Goal: Task Accomplishment & Management: Use online tool/utility

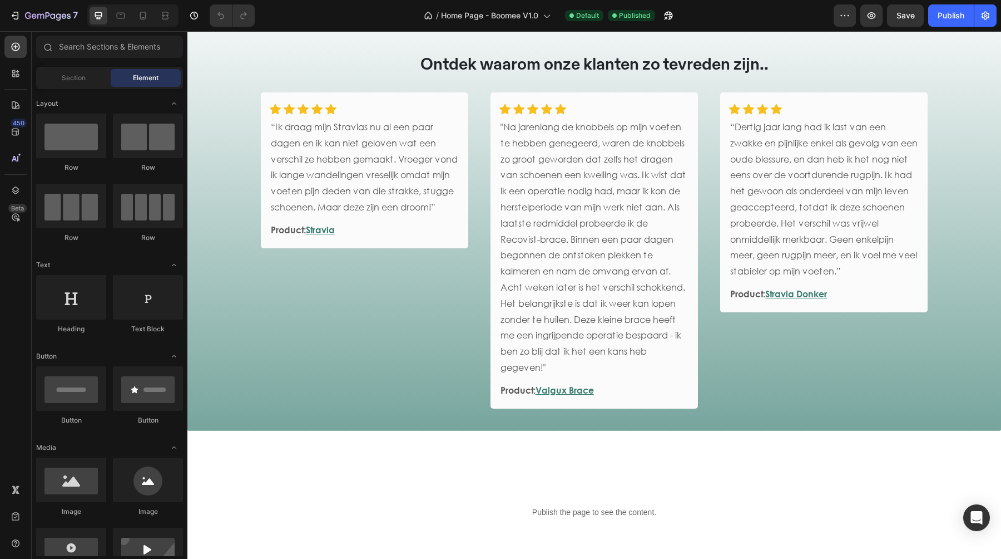
scroll to position [1379, 0]
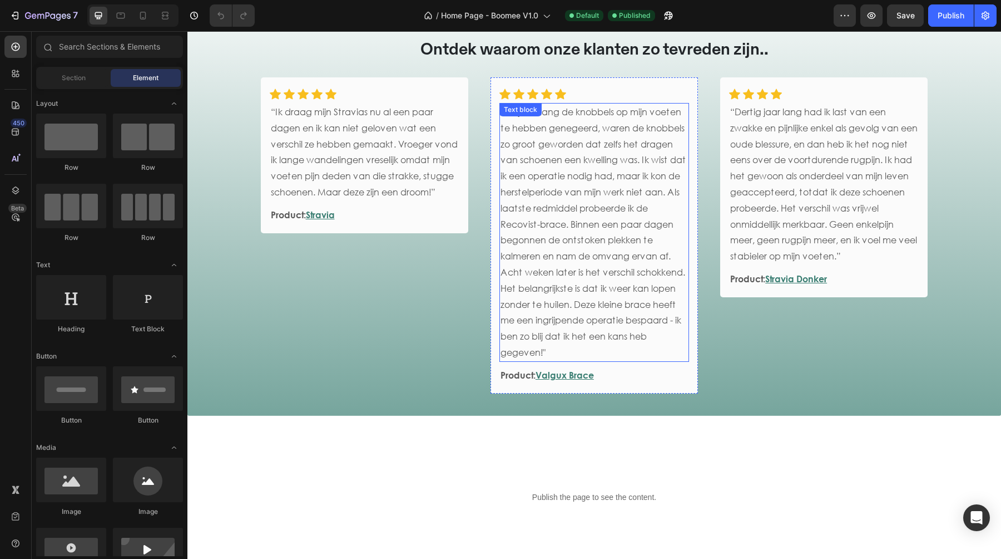
click at [599, 245] on p ""Na jarenlang de knobbels op mijn voeten te hebben genegeerd, waren de knobbels…" at bounding box center [594, 232] width 187 height 256
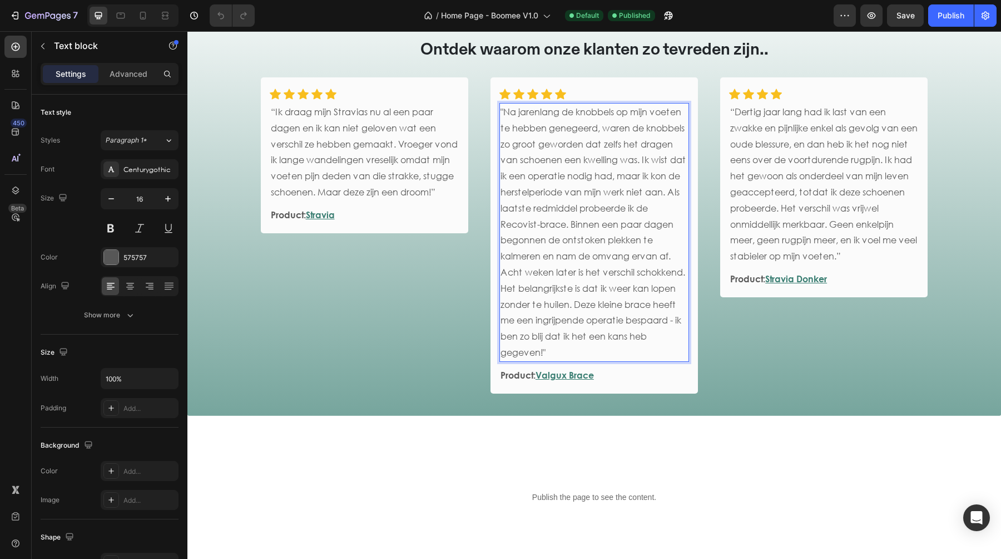
click at [527, 224] on p ""Na jarenlang de knobbels op mijn voeten te hebben genegeerd, waren de knobbels…" at bounding box center [594, 232] width 187 height 256
click at [514, 228] on p ""Na jarenlang de knobbels op mijn voeten te hebben genegeerd, waren de knobbels…" at bounding box center [594, 232] width 187 height 256
click at [595, 180] on p ""Na jarenlang de knobbels op mijn voeten te hebben genegeerd, waren de knobbels…" at bounding box center [594, 232] width 187 height 256
click at [918, 17] on button "Save" at bounding box center [905, 15] width 37 height 22
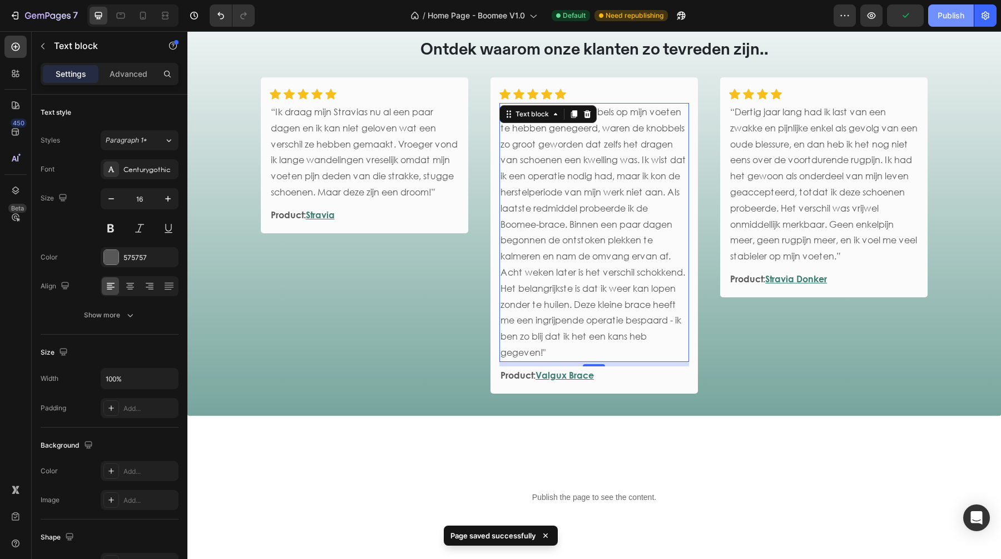
click at [945, 16] on div "Publish" at bounding box center [951, 16] width 27 height 12
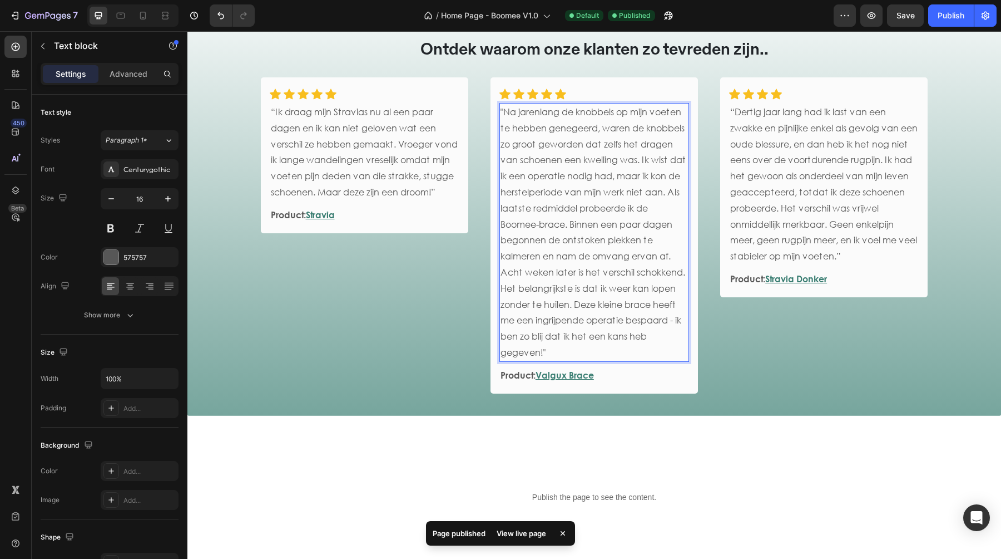
click at [539, 226] on p ""Na jarenlang de knobbels op mijn voeten te hebben genegeerd, waren de knobbels…" at bounding box center [594, 232] width 187 height 256
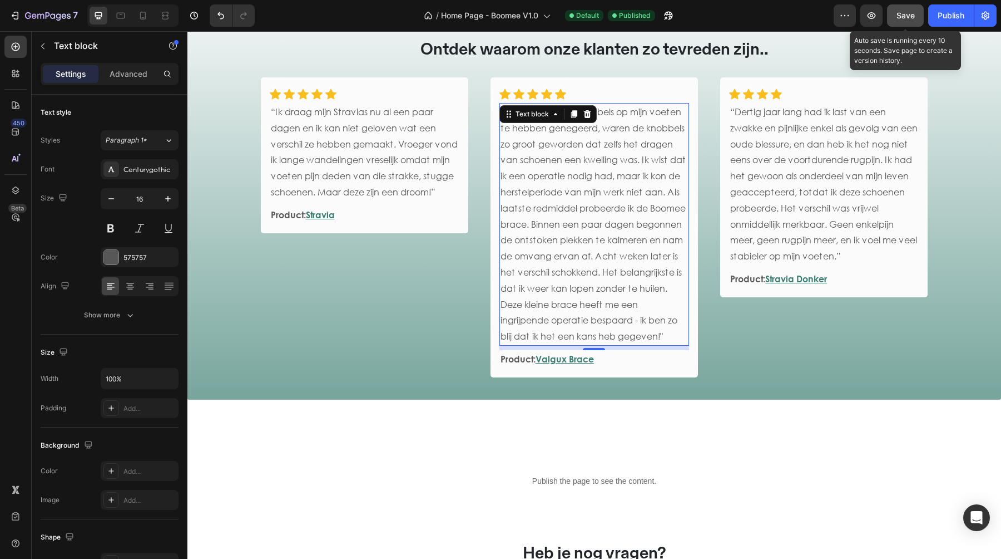
click at [905, 14] on span "Save" at bounding box center [906, 15] width 18 height 9
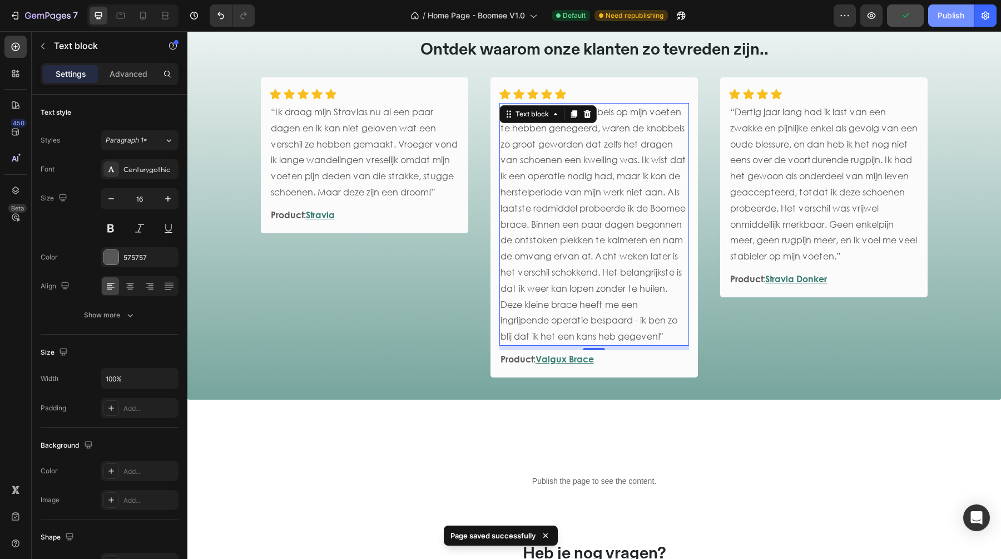
click at [949, 17] on div "Publish" at bounding box center [951, 16] width 27 height 12
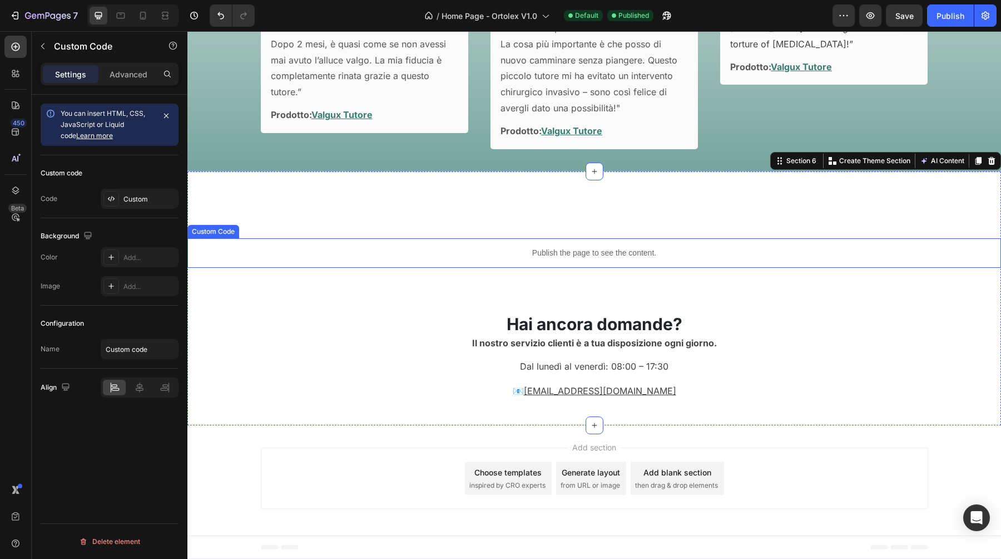
click at [522, 246] on div "Publish the page to see the content." at bounding box center [594, 252] width 814 height 29
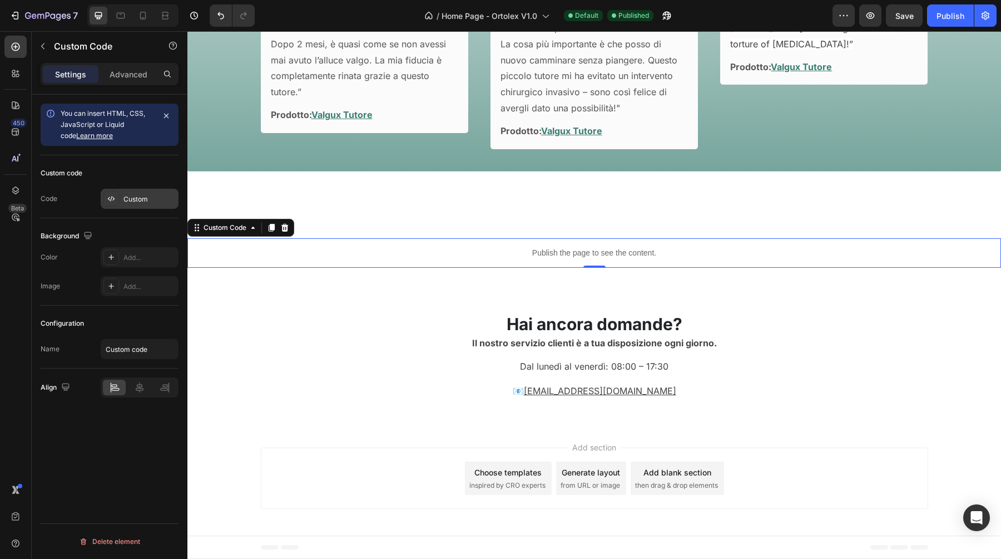
click at [152, 199] on div "Custom" at bounding box center [150, 199] width 52 height 10
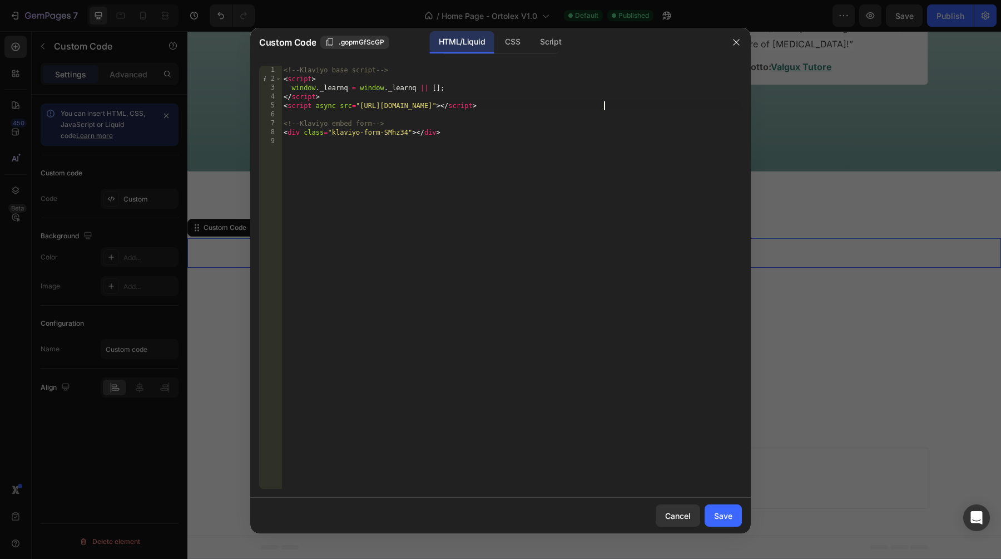
click at [606, 107] on div "<!-- Klaviyo base script --> < script > window . _learnq = window . _learnq || …" at bounding box center [512, 286] width 461 height 441
paste textarea "VKdWzs"
type textarea "<script async src="[URL][DOMAIN_NAME]"></script>"
click at [714, 510] on button "Save" at bounding box center [723, 515] width 37 height 22
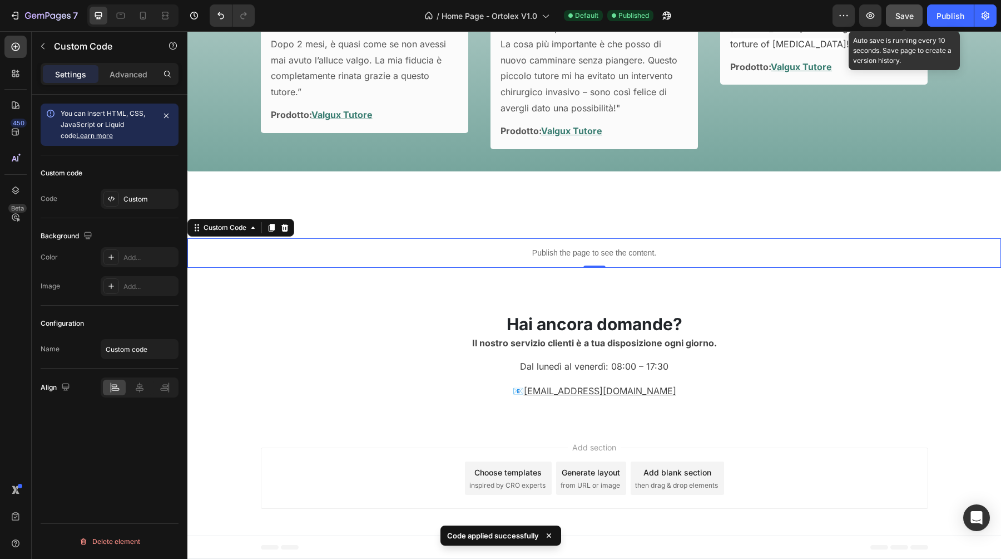
click at [902, 20] on span "Save" at bounding box center [905, 15] width 18 height 9
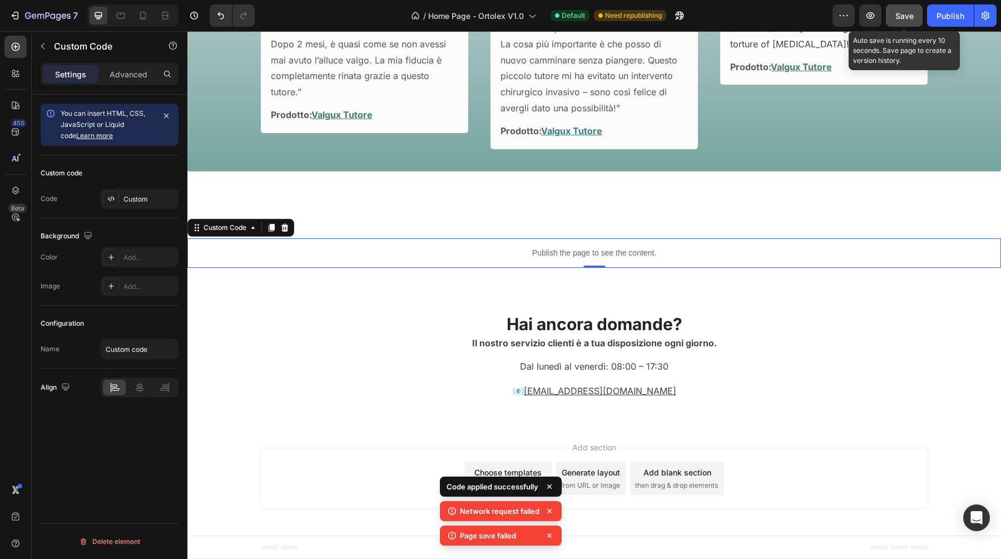
click at [910, 17] on span "Save" at bounding box center [905, 15] width 18 height 9
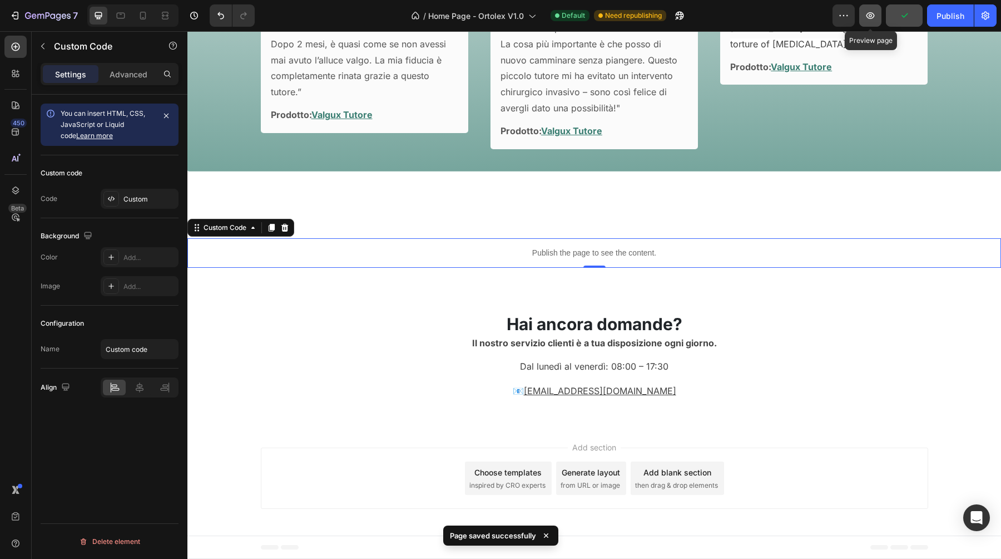
click at [871, 13] on icon "button" at bounding box center [870, 15] width 11 height 11
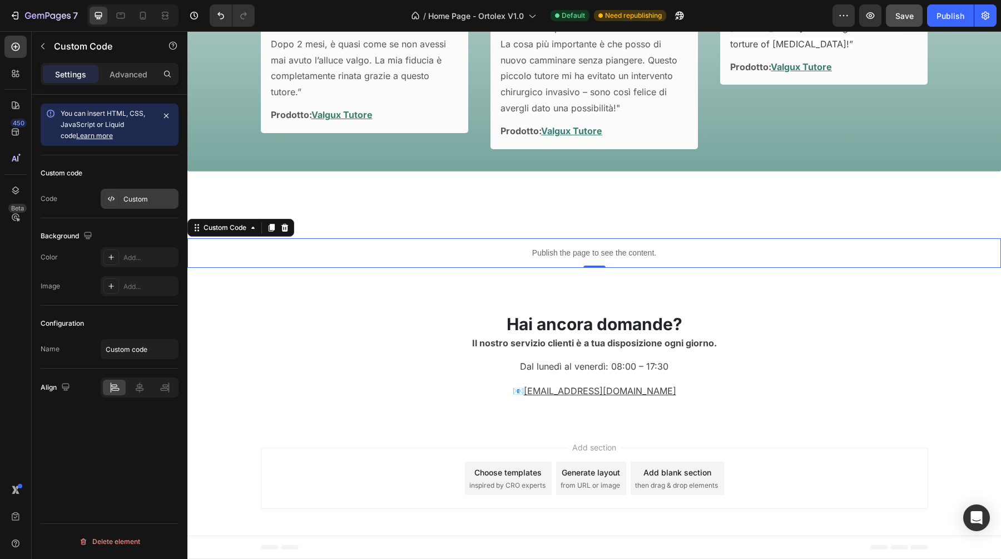
click at [139, 199] on div "Custom" at bounding box center [150, 199] width 52 height 10
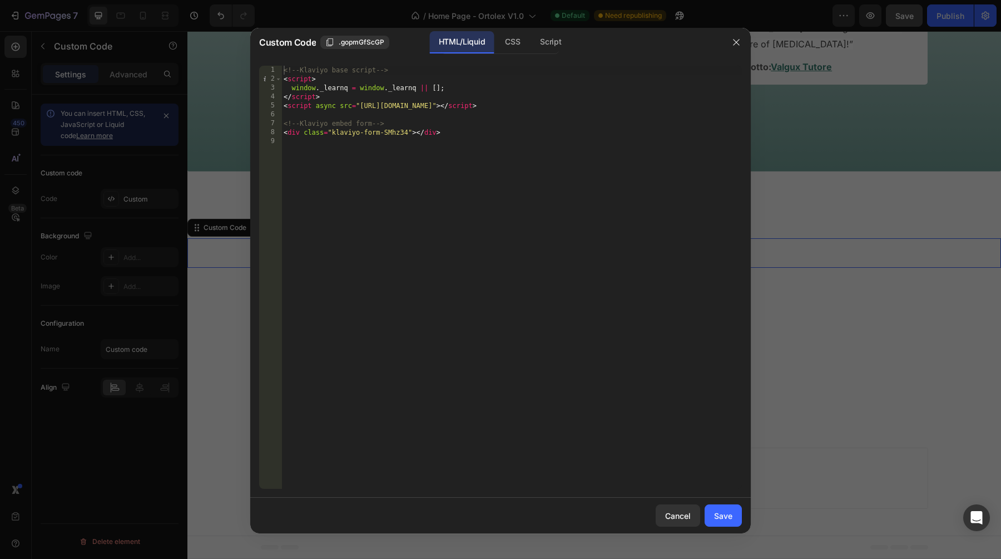
click at [478, 175] on div "<!-- Klaviyo base script --> < script > window . _learnq = window . _learnq || …" at bounding box center [512, 286] width 461 height 441
click at [473, 141] on div "<!-- Klaviyo base script --> < script > window . _learnq = window . _learnq || …" at bounding box center [512, 286] width 461 height 441
type textarea "<div class="klaviyo-form-SMhz34"></div>"
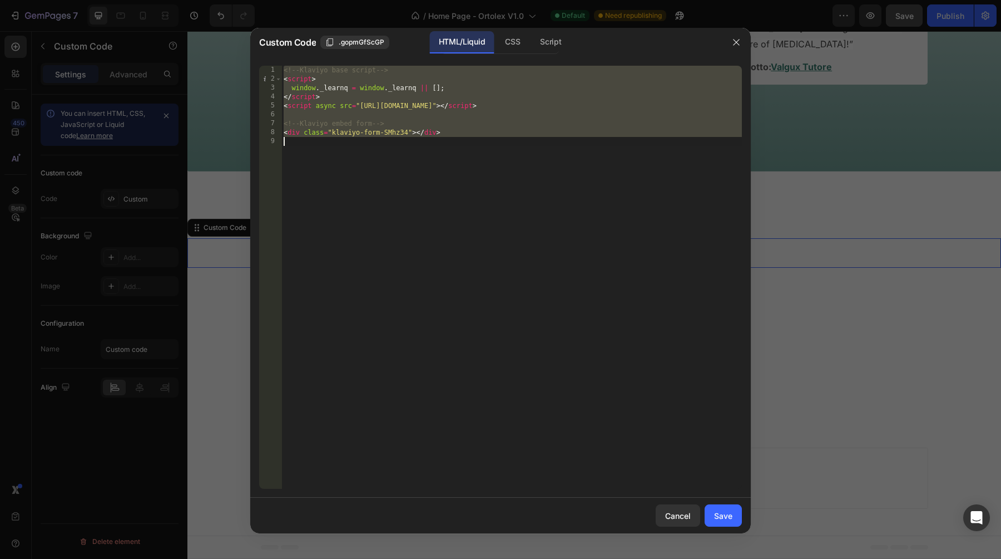
click at [412, 161] on div "<!-- Klaviyo base script --> < script > window . _learnq = window . _learnq || …" at bounding box center [512, 286] width 461 height 441
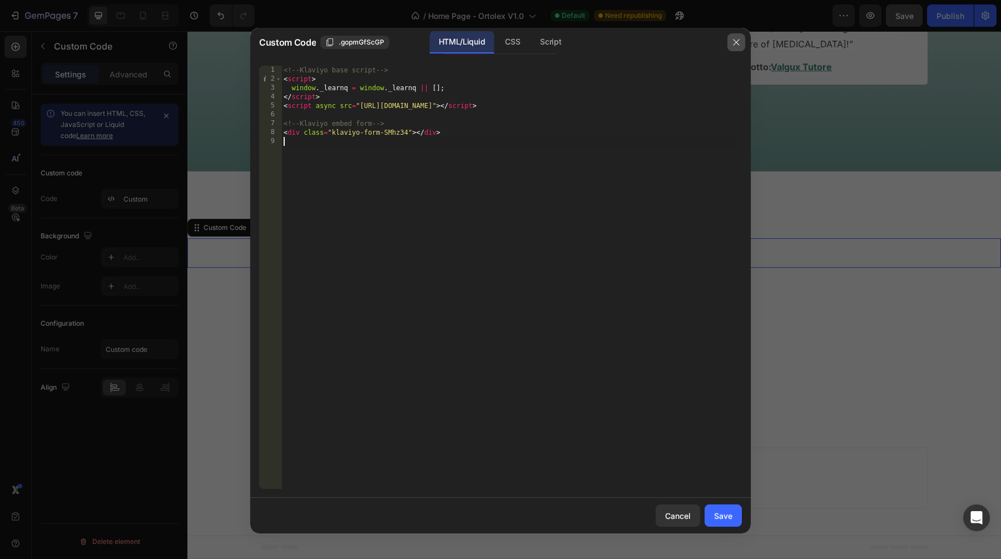
click at [736, 38] on icon "button" at bounding box center [736, 42] width 9 height 9
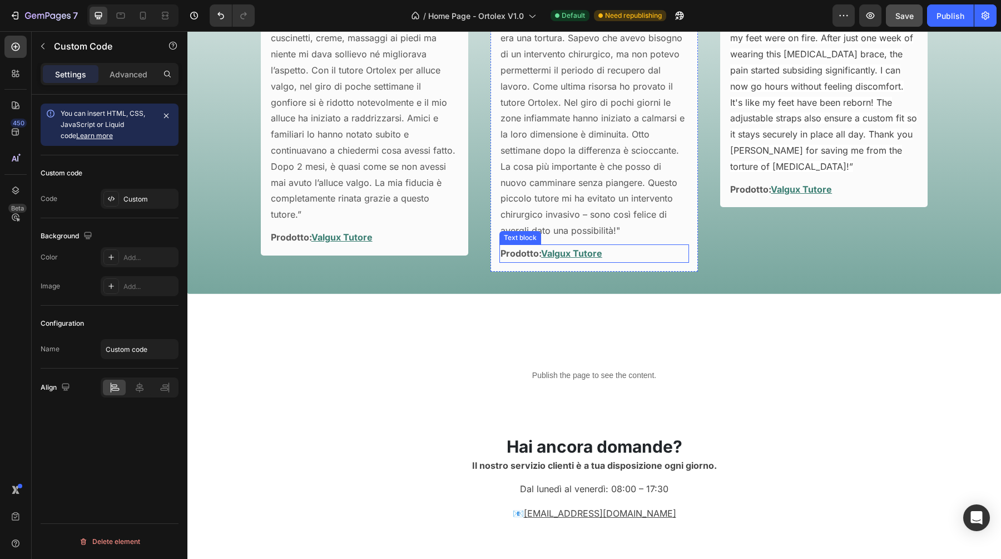
scroll to position [1522, 0]
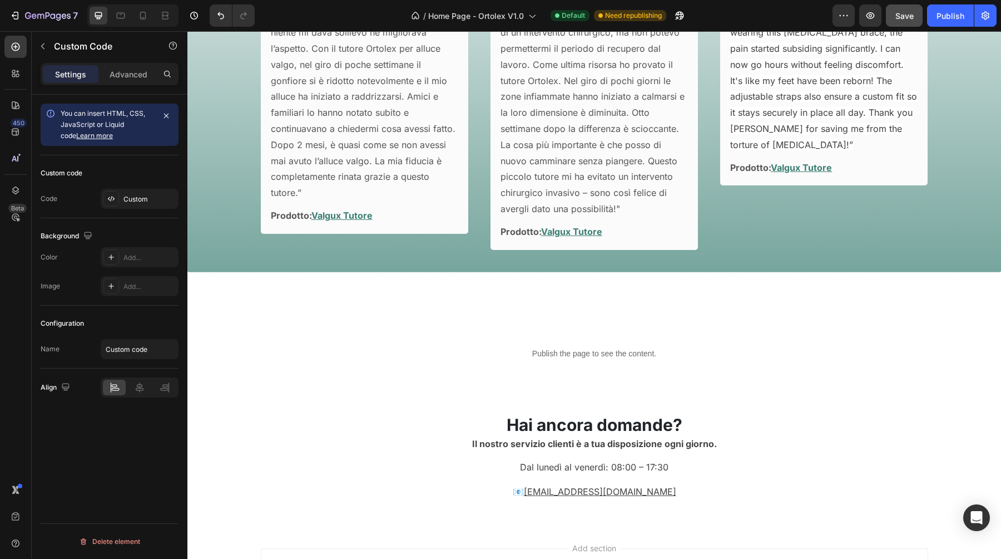
click at [546, 345] on div "Publish the page to see the content." at bounding box center [594, 353] width 814 height 29
click at [495, 354] on p "Publish the page to see the content." at bounding box center [594, 354] width 814 height 12
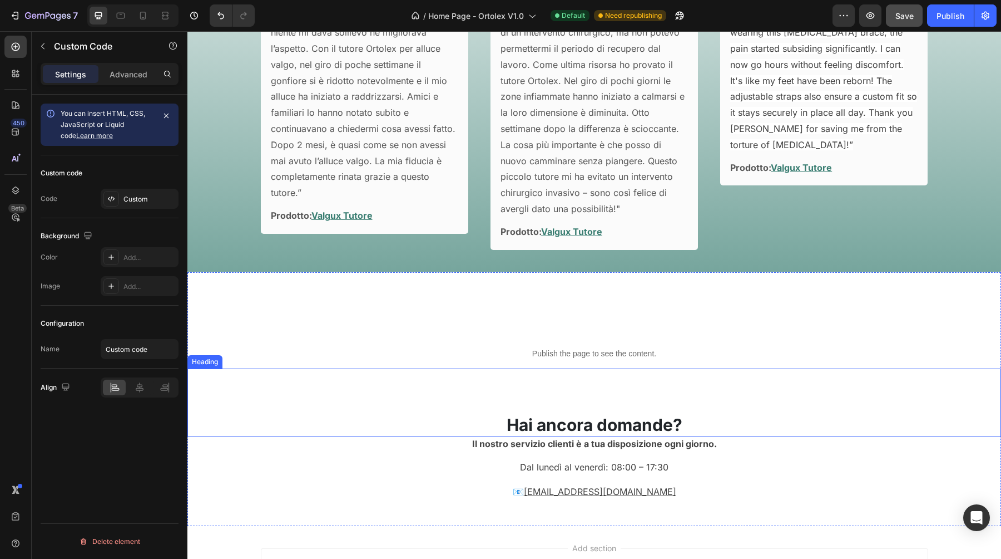
click at [593, 392] on div "Hai ancora domande? Heading" at bounding box center [594, 402] width 814 height 68
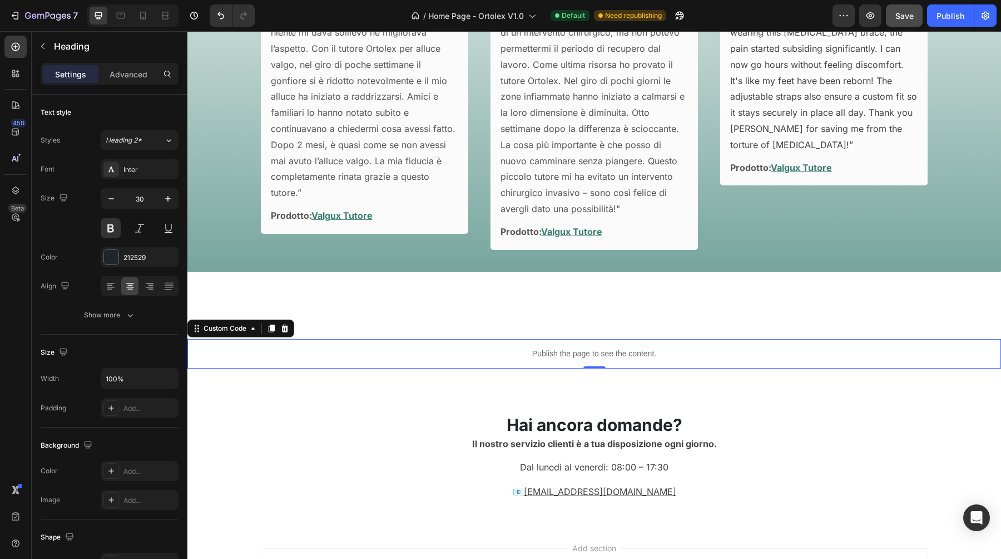
click at [579, 344] on div "Publish the page to see the content." at bounding box center [594, 353] width 814 height 29
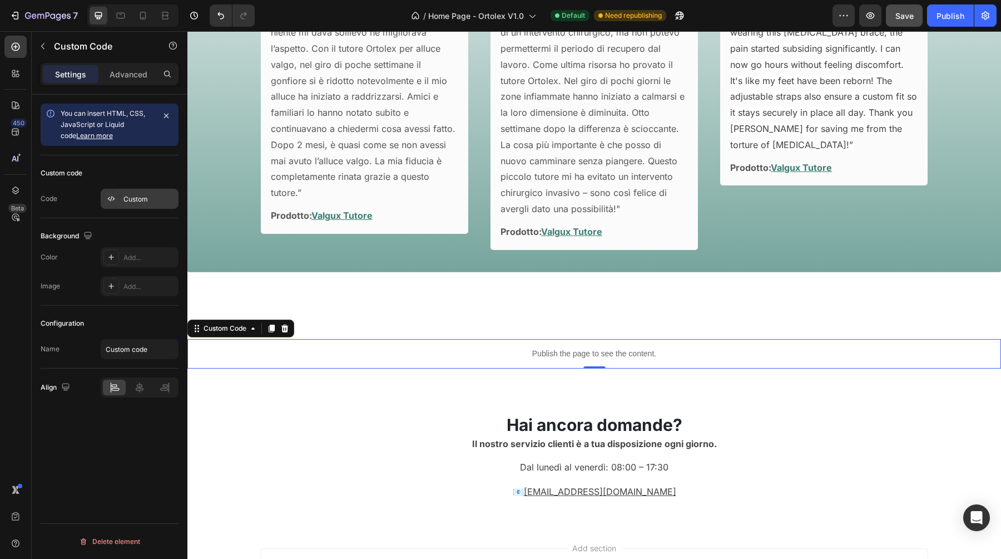
click at [130, 194] on div "Custom" at bounding box center [150, 199] width 52 height 10
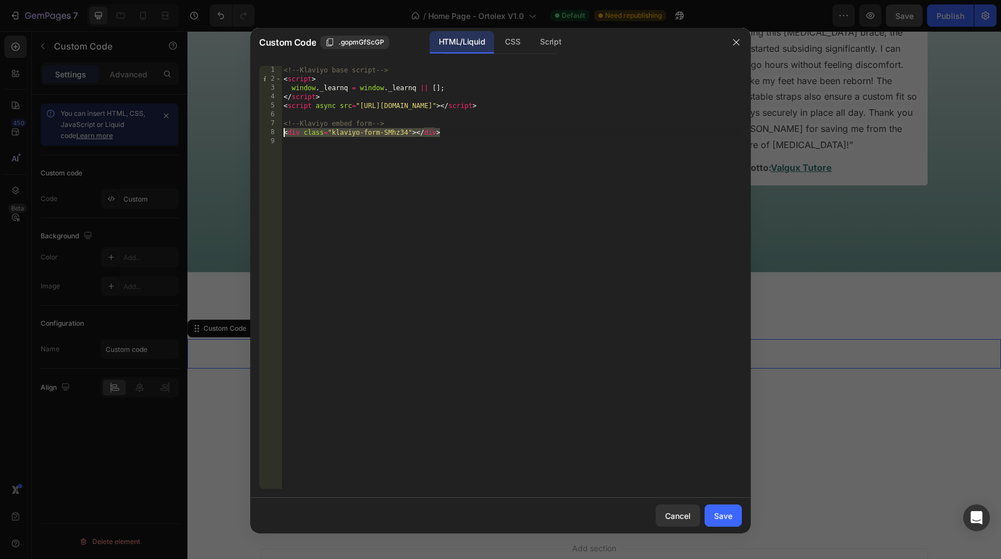
drag, startPoint x: 454, startPoint y: 135, endPoint x: 282, endPoint y: 131, distance: 172.0
click at [282, 131] on div "<!-- Klaviyo base script --> < script > window . _learnq = window . _learnq || …" at bounding box center [512, 286] width 461 height 441
paste textarea "VkEEDb"
type textarea "<div class="klaviyo-form-VkEEDb"></div>"
click at [394, 210] on div "<!-- Klaviyo base script --> < script > window . _learnq = window . _learnq || …" at bounding box center [512, 286] width 461 height 441
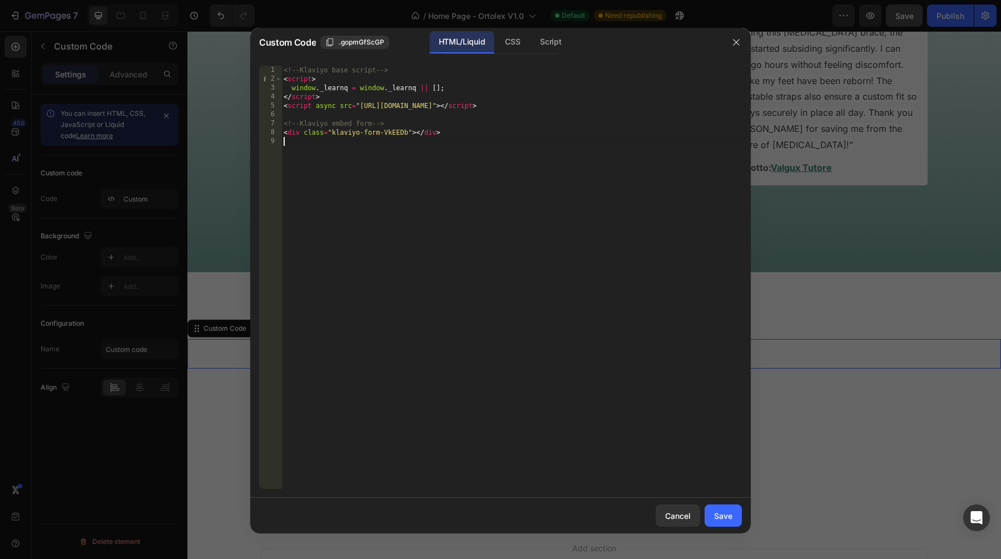
click at [704, 510] on div "Cancel Save" at bounding box center [500, 515] width 501 height 36
click at [707, 510] on button "Save" at bounding box center [723, 515] width 37 height 22
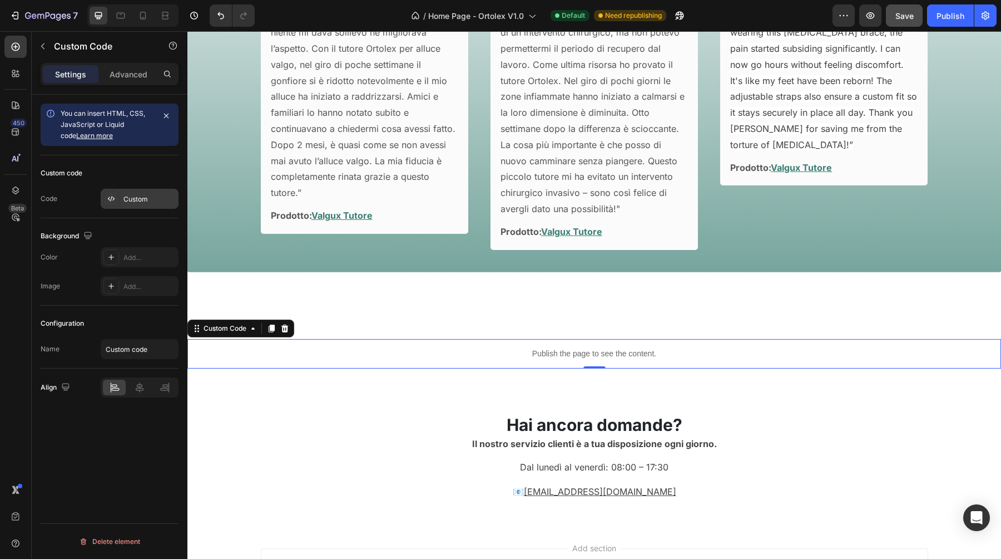
click at [142, 201] on div "Custom" at bounding box center [150, 199] width 52 height 10
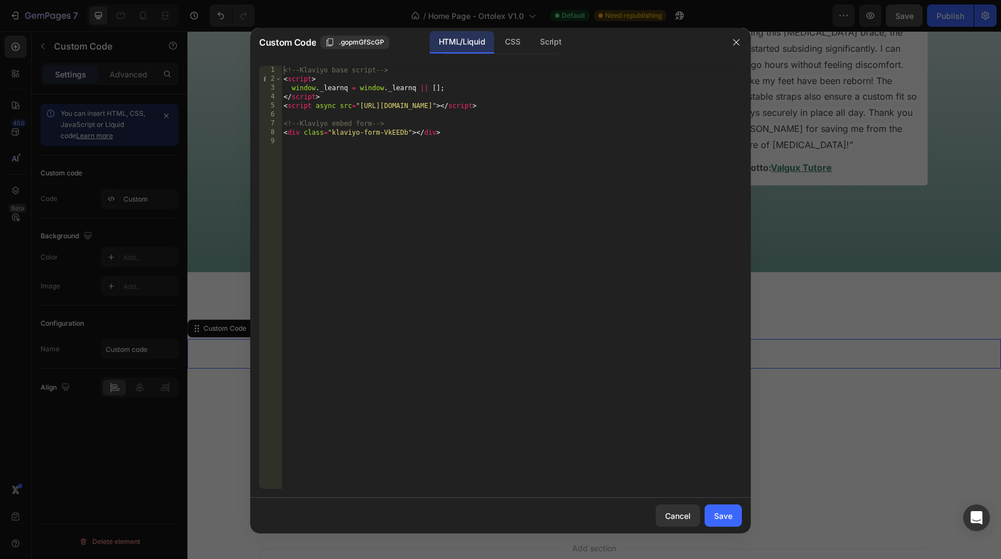
click at [604, 107] on div "<!-- Klaviyo base script --> < script > window . _learnq = window . _learnq || …" at bounding box center [512, 286] width 461 height 441
paste textarea "SYEzAx"
type textarea "<script async src="[URL][DOMAIN_NAME]"></script>"
click at [721, 513] on div "Save" at bounding box center [723, 516] width 18 height 12
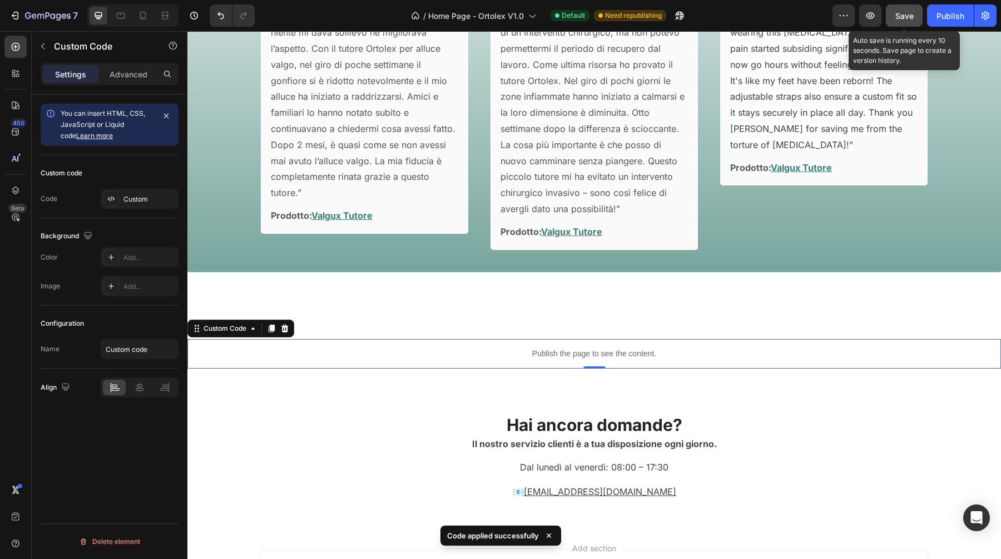
click at [901, 16] on span "Save" at bounding box center [905, 15] width 18 height 9
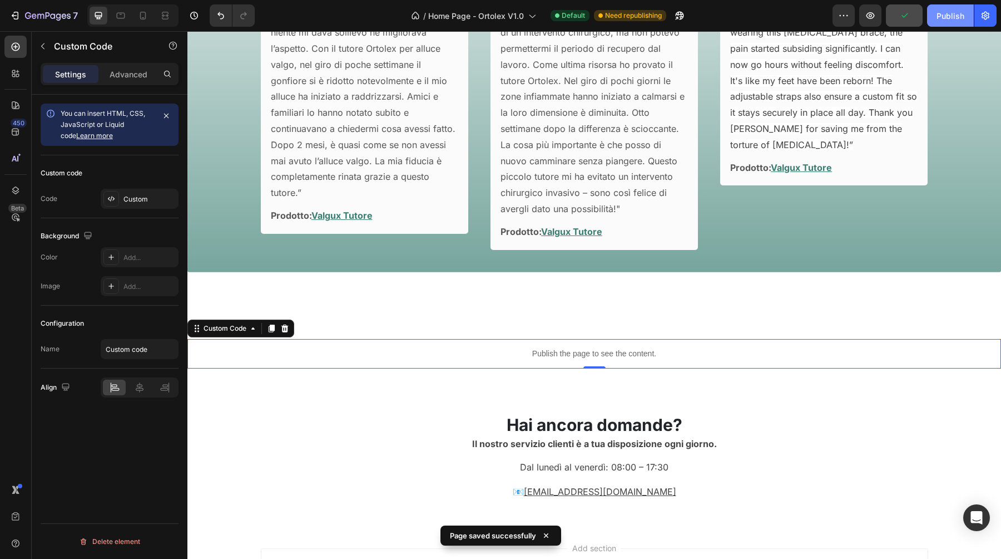
click at [948, 14] on div "Publish" at bounding box center [951, 16] width 28 height 12
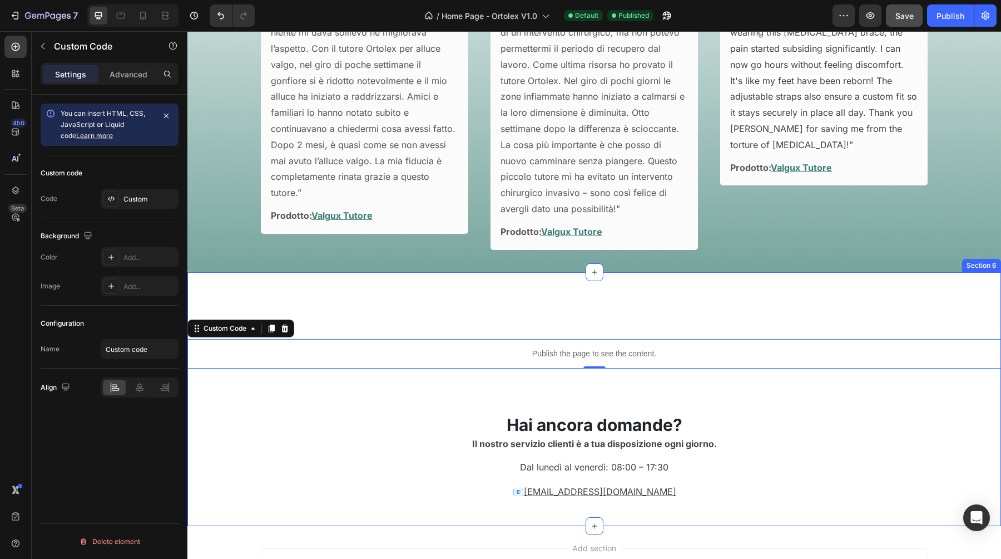
click at [585, 322] on div "Publish the page to see the content. Custom Code 0 Hai ancora domande? Heading …" at bounding box center [594, 399] width 814 height 254
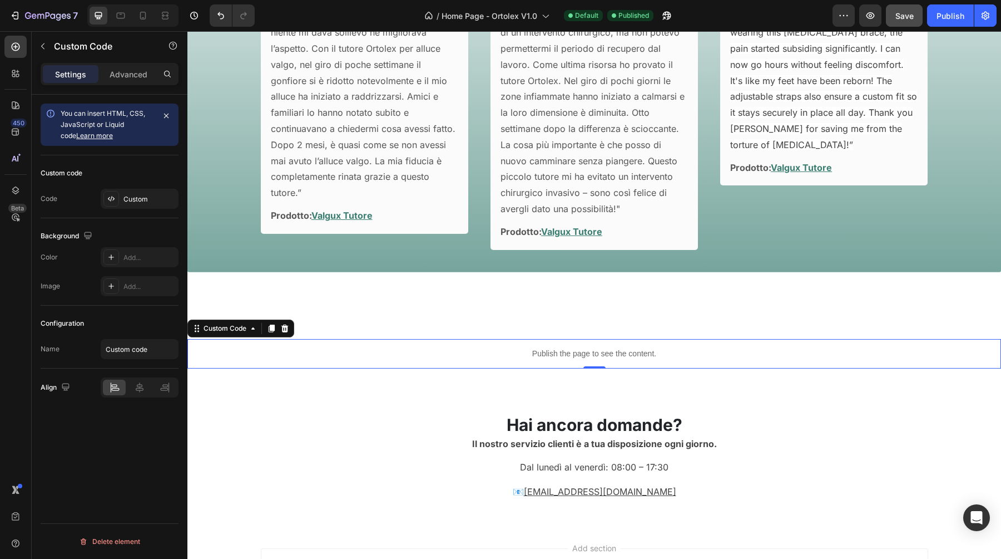
click at [487, 359] on div "Publish the page to see the content." at bounding box center [594, 353] width 814 height 29
click at [126, 76] on p "Advanced" at bounding box center [129, 74] width 38 height 12
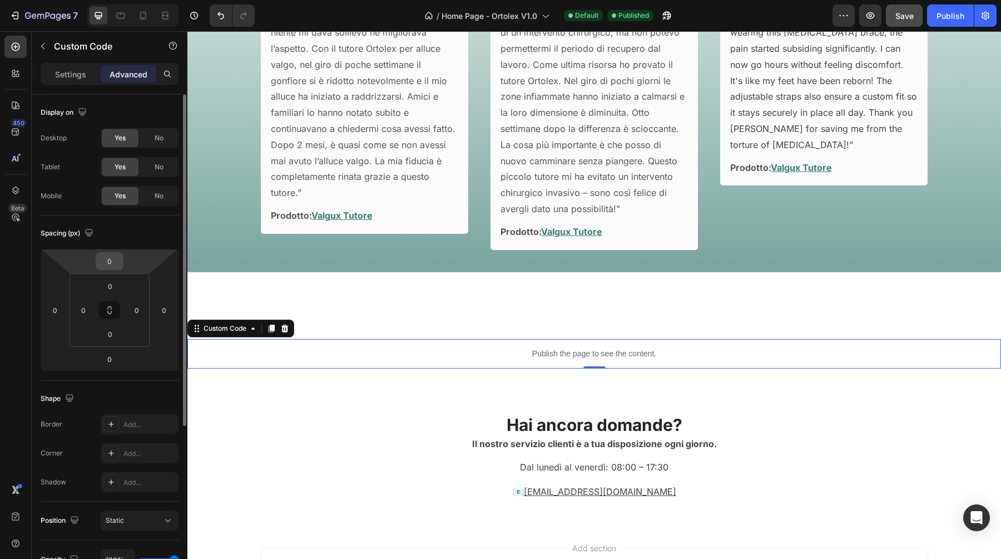
click at [108, 268] on input "0" at bounding box center [109, 261] width 22 height 17
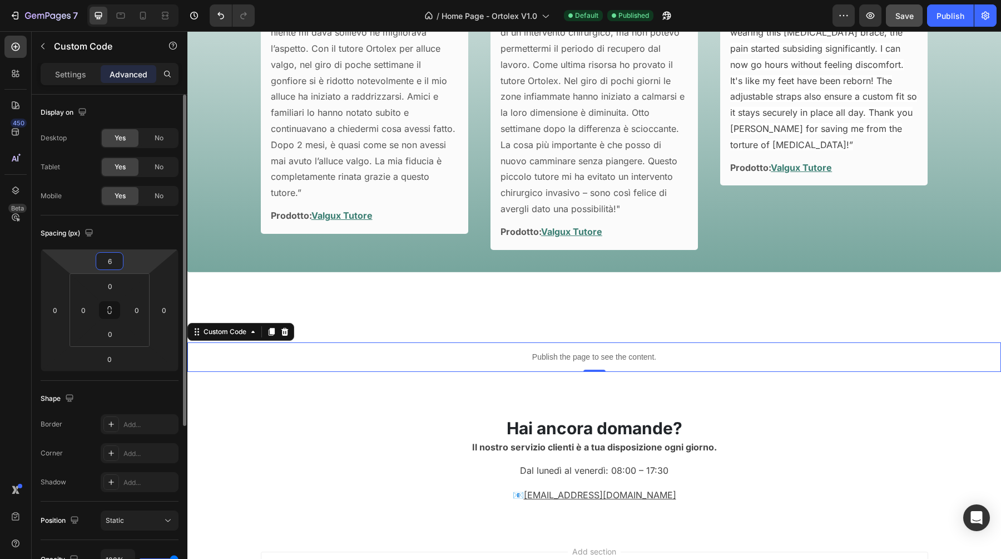
type input "60"
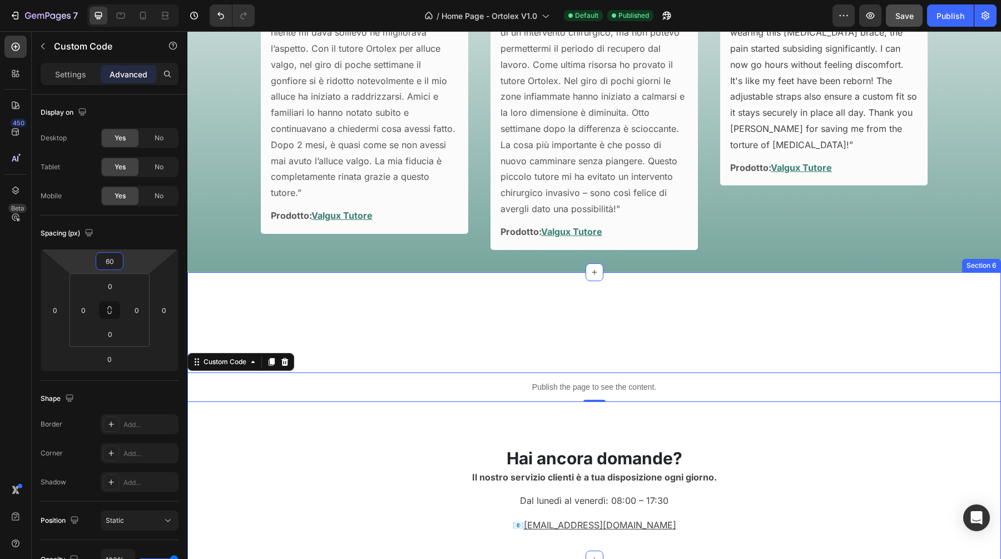
click at [315, 318] on div "Publish the page to see the content. Custom Code 0 Hai ancora domande? Heading …" at bounding box center [594, 416] width 814 height 288
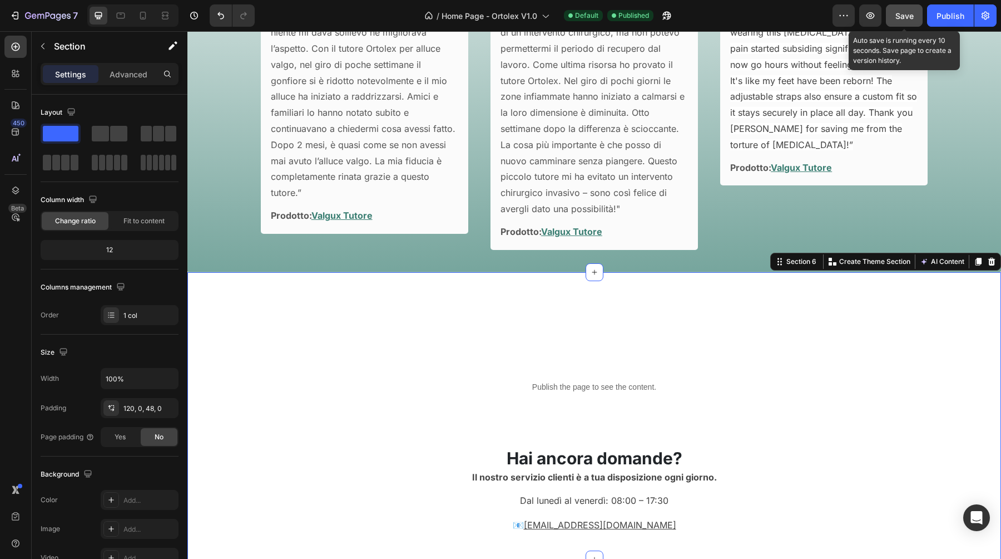
click at [893, 18] on button "Save" at bounding box center [904, 15] width 37 height 22
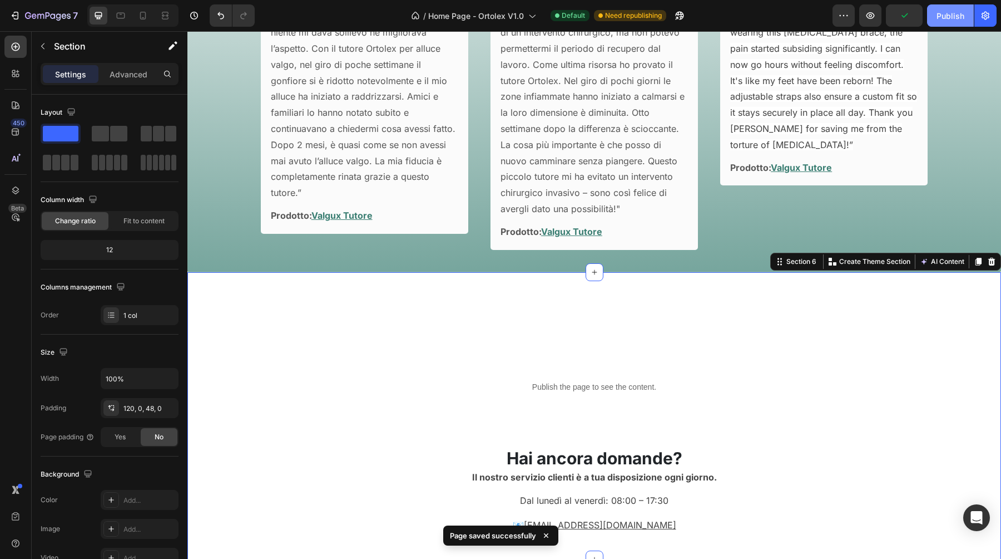
click at [945, 17] on div "Publish" at bounding box center [951, 16] width 28 height 12
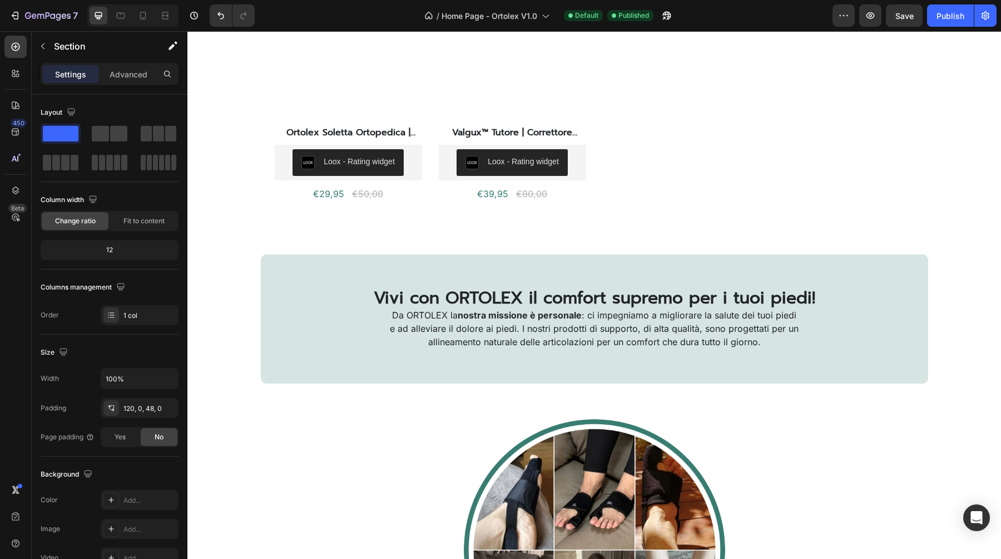
scroll to position [477, 0]
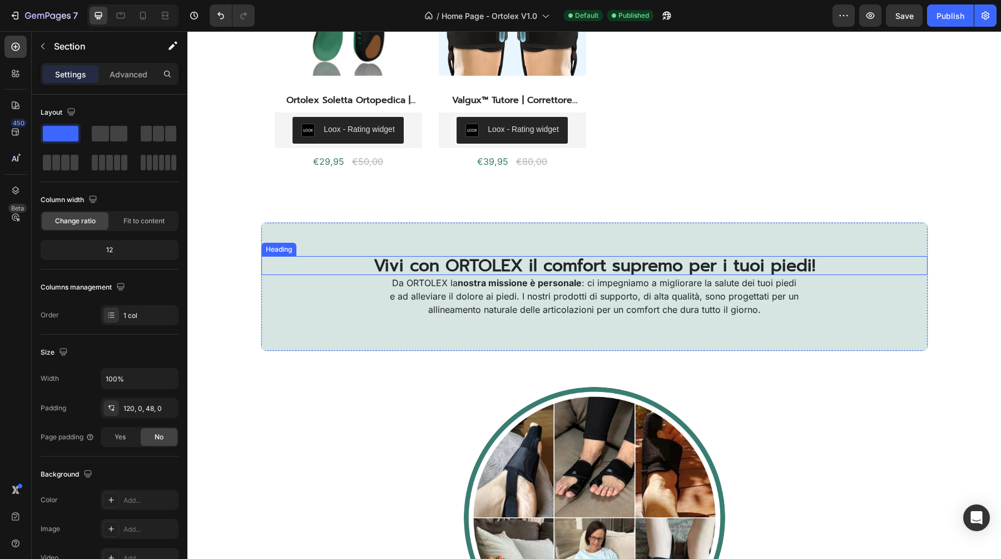
click at [776, 269] on h2 "Vivi con ORTOLEX il comfort supremo per i tuoi piedi!" at bounding box center [594, 265] width 667 height 19
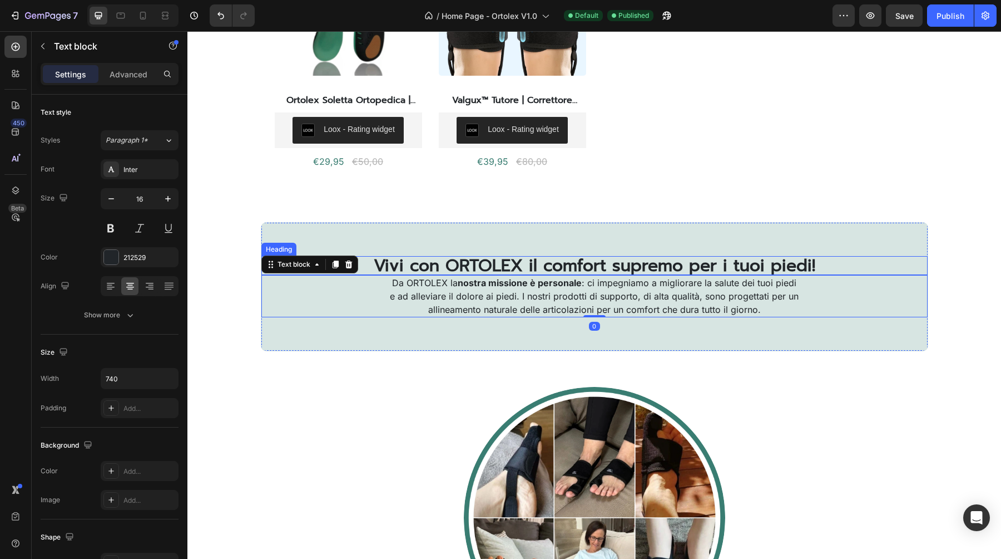
click at [598, 268] on h2 "Vivi con ORTOLEX il comfort supremo per i tuoi piedi!" at bounding box center [594, 265] width 667 height 19
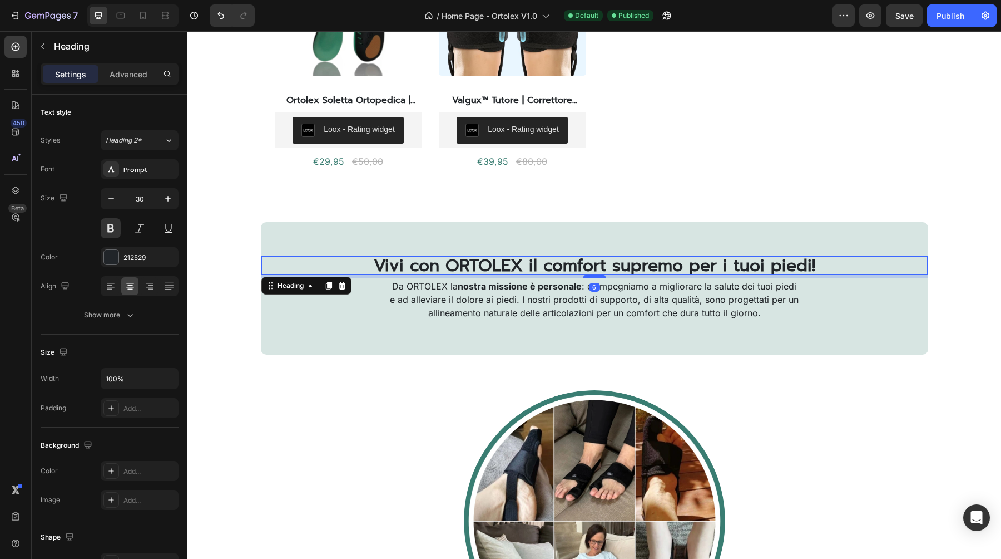
click at [595, 277] on div at bounding box center [595, 276] width 22 height 3
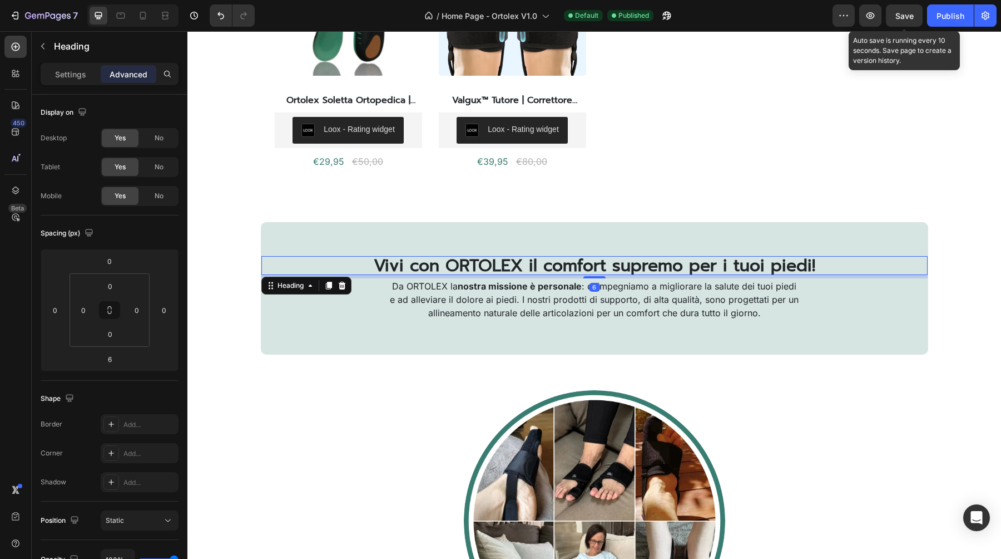
click at [899, 21] on div "Save" at bounding box center [905, 16] width 18 height 12
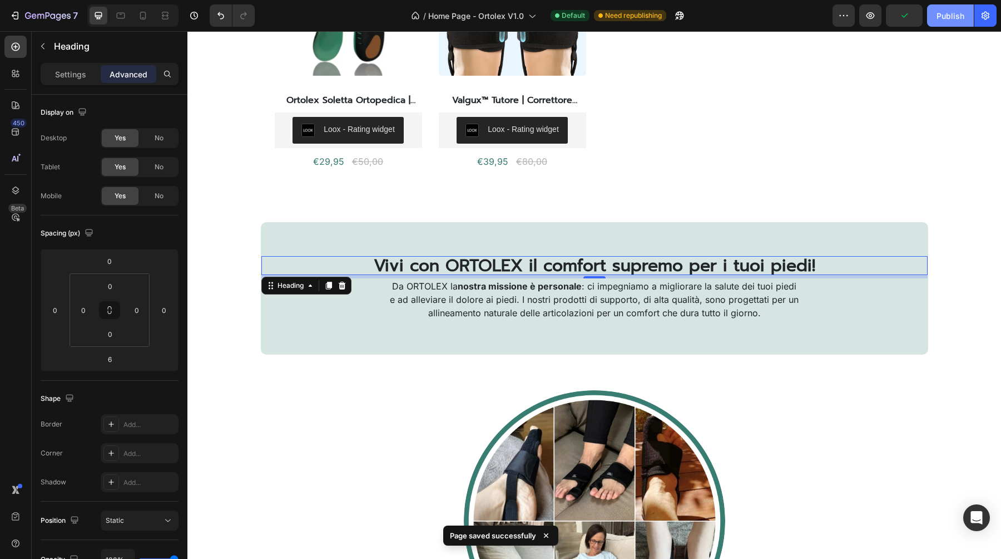
click at [947, 17] on div "Publish" at bounding box center [951, 16] width 28 height 12
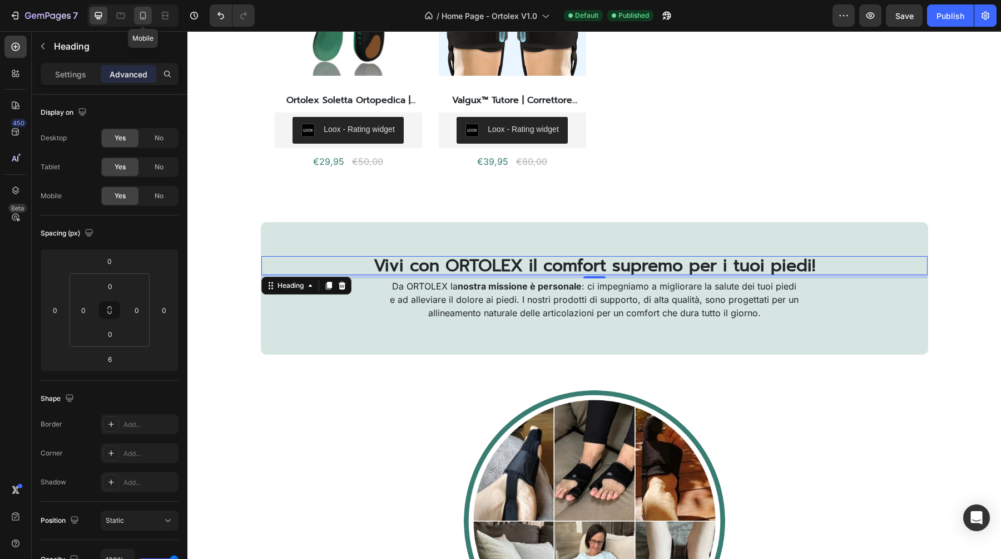
click at [139, 16] on icon at bounding box center [142, 15] width 11 height 11
type input "16"
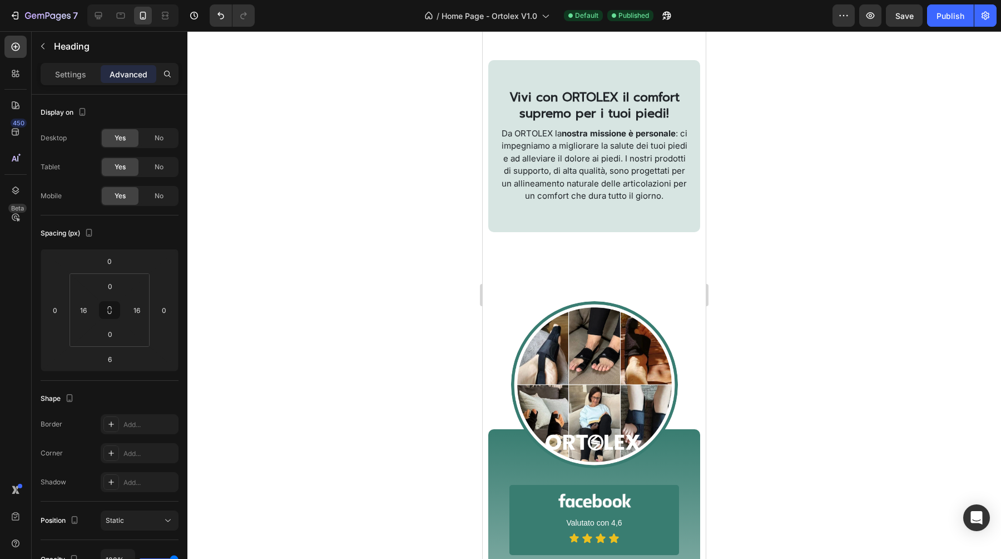
scroll to position [385, 0]
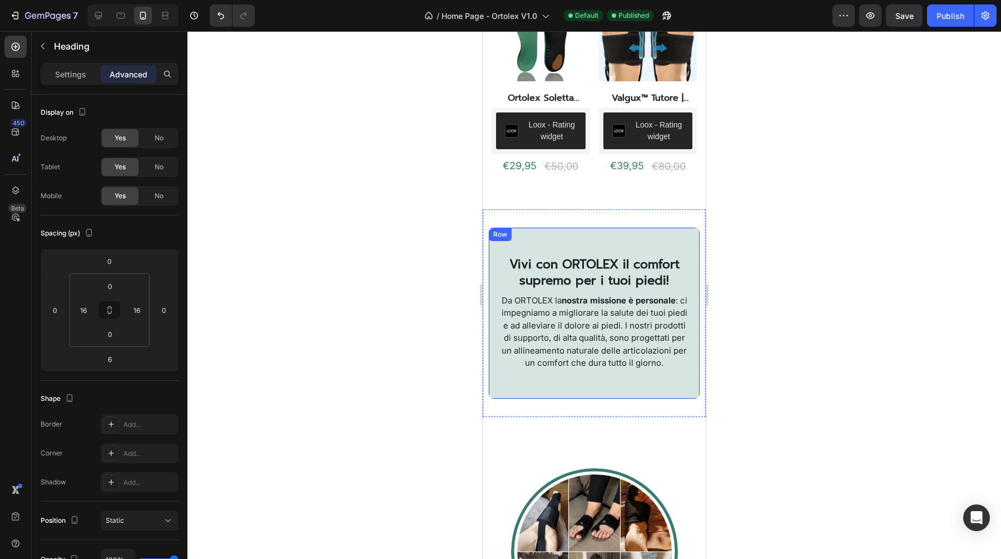
click at [586, 248] on div "Vivi con ORTOLEX il comfort supremo per i tuoi piedi! Heading Da ORTOLEX la nos…" at bounding box center [594, 312] width 212 height 171
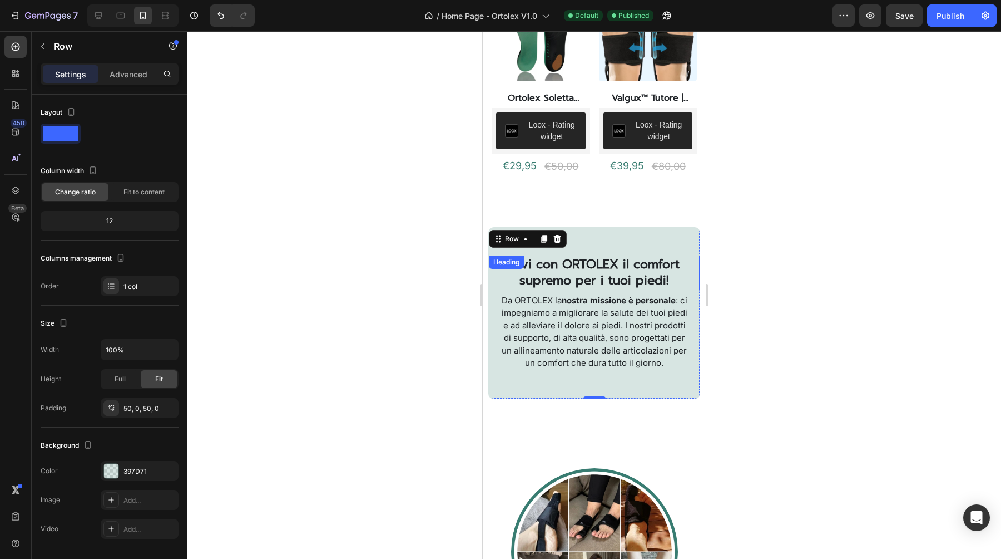
click at [579, 265] on div "Vivi con ORTOLEX il comfort supremo per i tuoi piedi! Heading" at bounding box center [594, 272] width 211 height 34
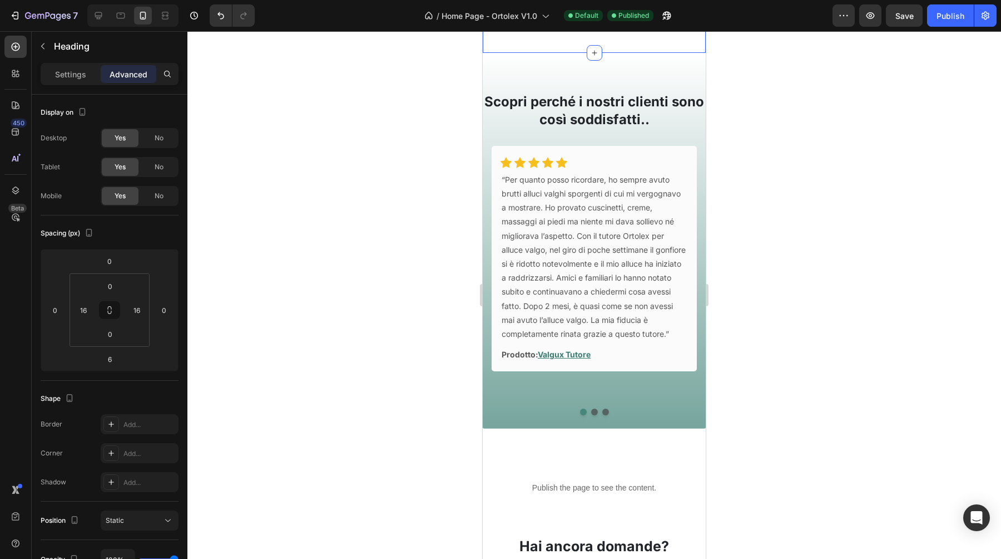
scroll to position [1238, 0]
click at [596, 100] on h2 "Scopri perché i nostri clienti sono così soddisfatti.." at bounding box center [594, 110] width 223 height 37
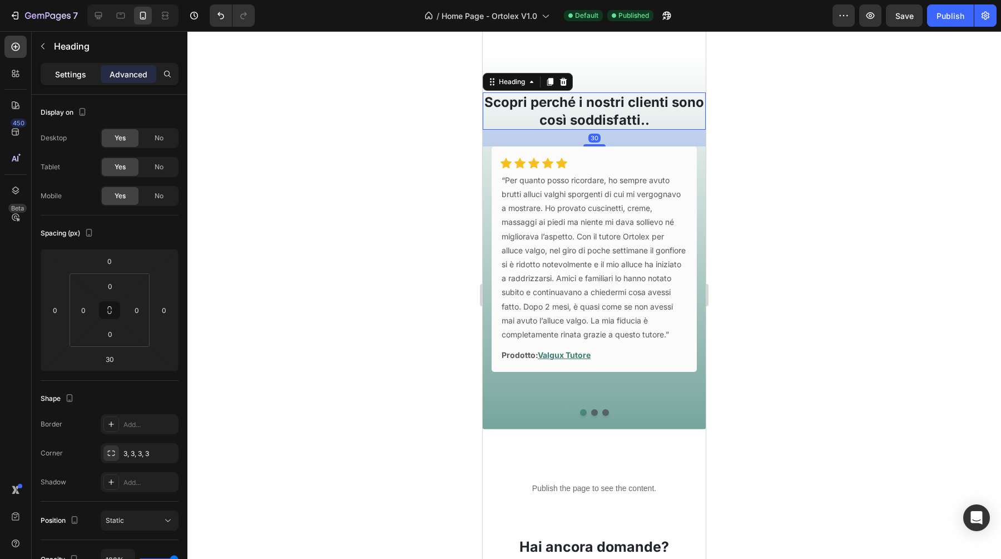
click at [62, 75] on p "Settings" at bounding box center [70, 74] width 31 height 12
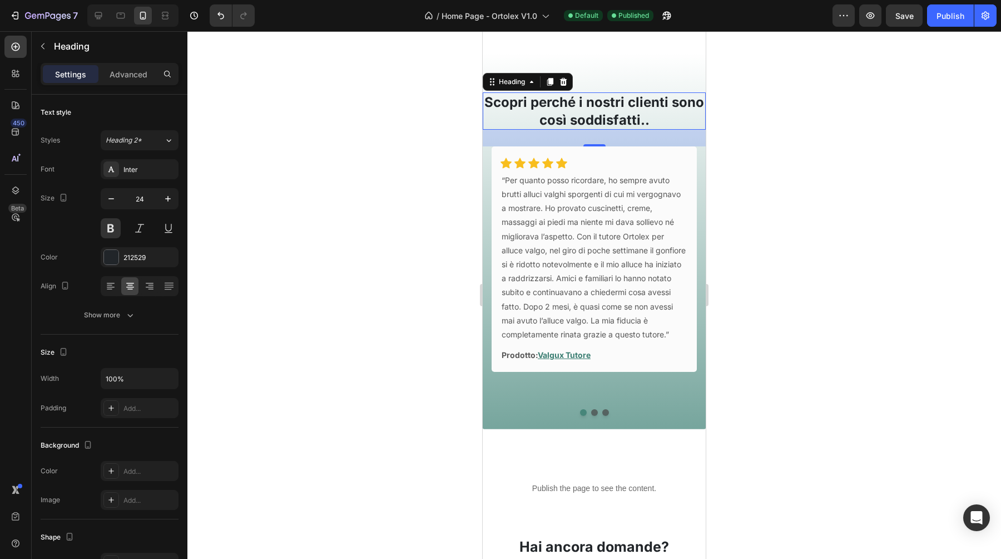
click at [539, 111] on h2 "Scopri perché i nostri clienti sono così soddisfatti.." at bounding box center [594, 110] width 223 height 37
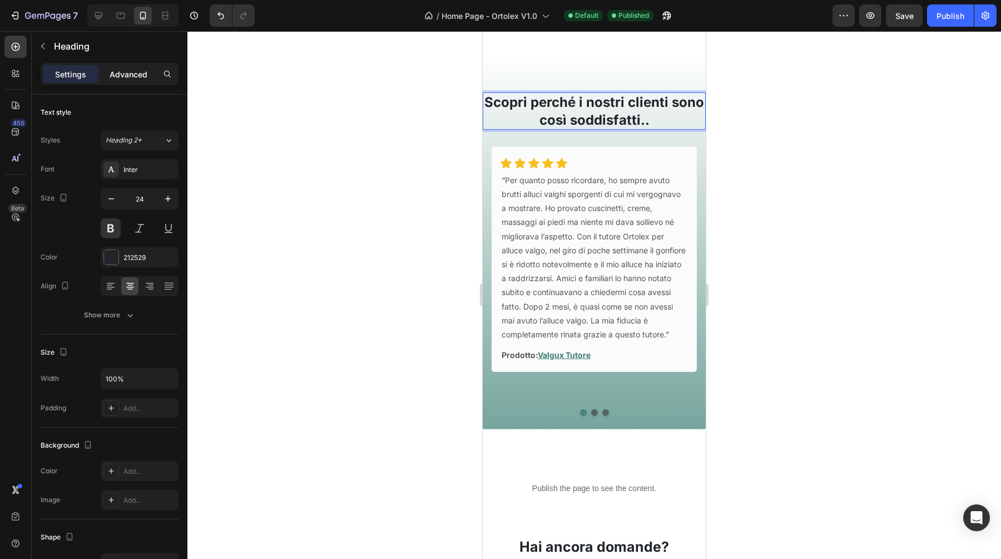
click at [116, 66] on div "Advanced" at bounding box center [129, 74] width 56 height 18
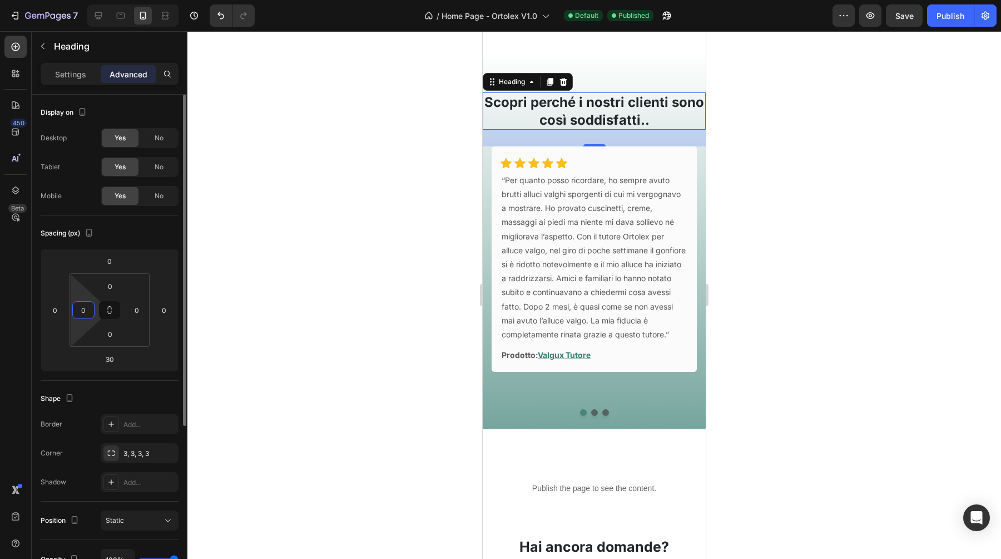
click at [86, 311] on input "0" at bounding box center [83, 310] width 17 height 17
type input "16"
click at [139, 312] on input "0" at bounding box center [137, 310] width 17 height 17
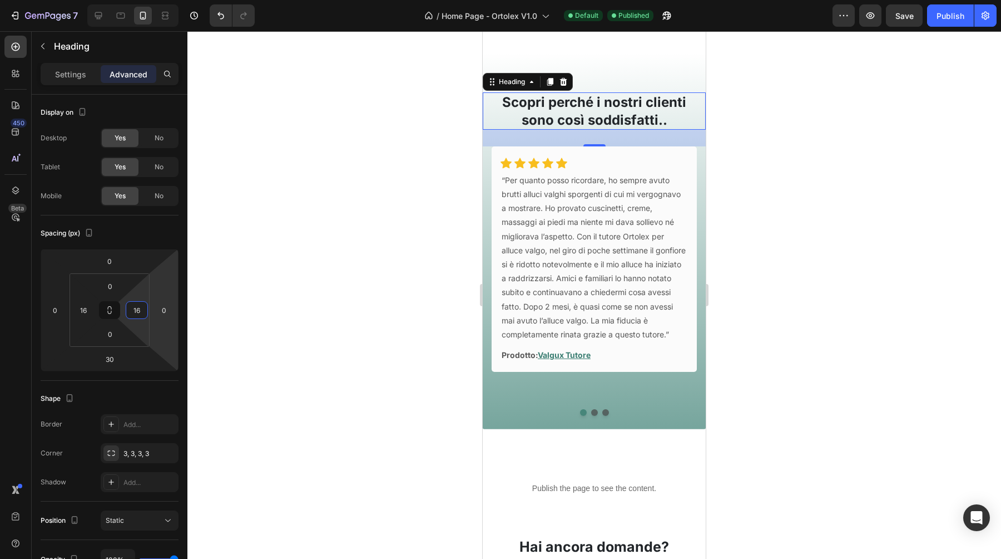
type input "16"
click at [282, 256] on div at bounding box center [594, 294] width 814 height 527
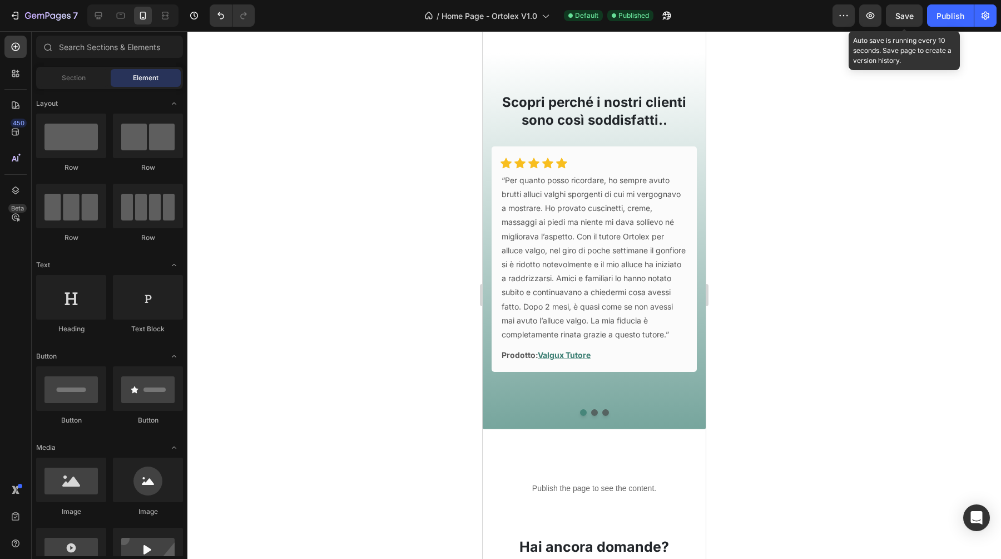
click at [899, 19] on span "Save" at bounding box center [905, 15] width 18 height 9
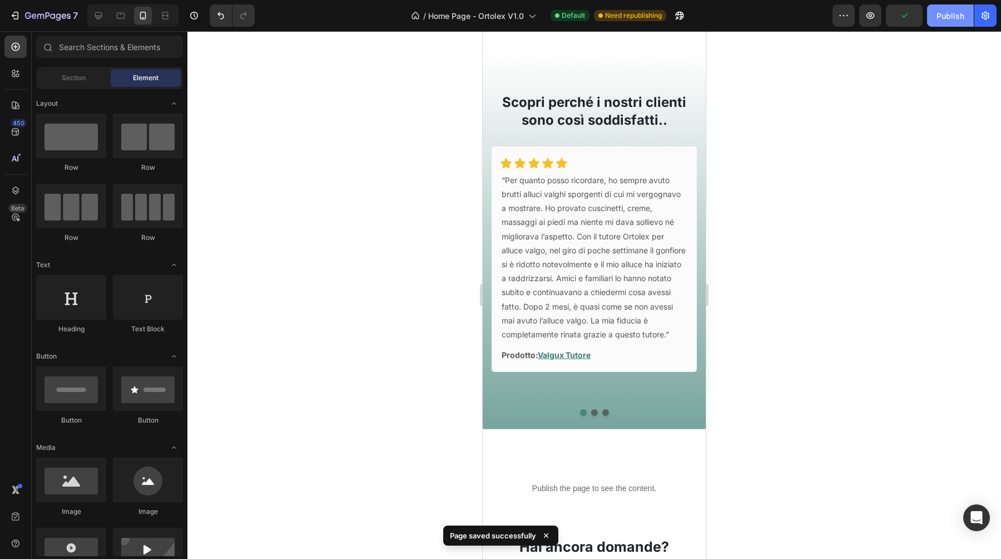
click at [950, 26] on button "Publish" at bounding box center [950, 15] width 47 height 22
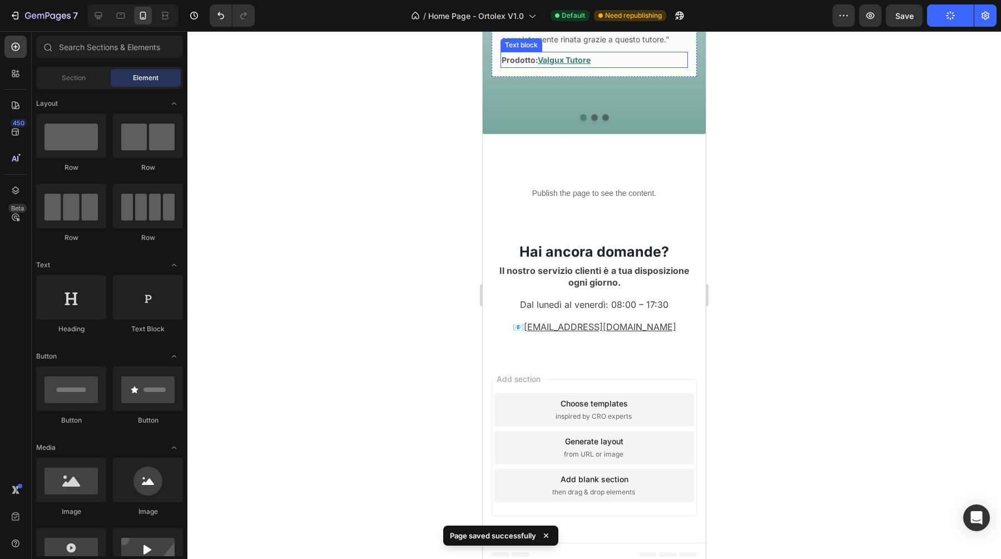
scroll to position [1541, 0]
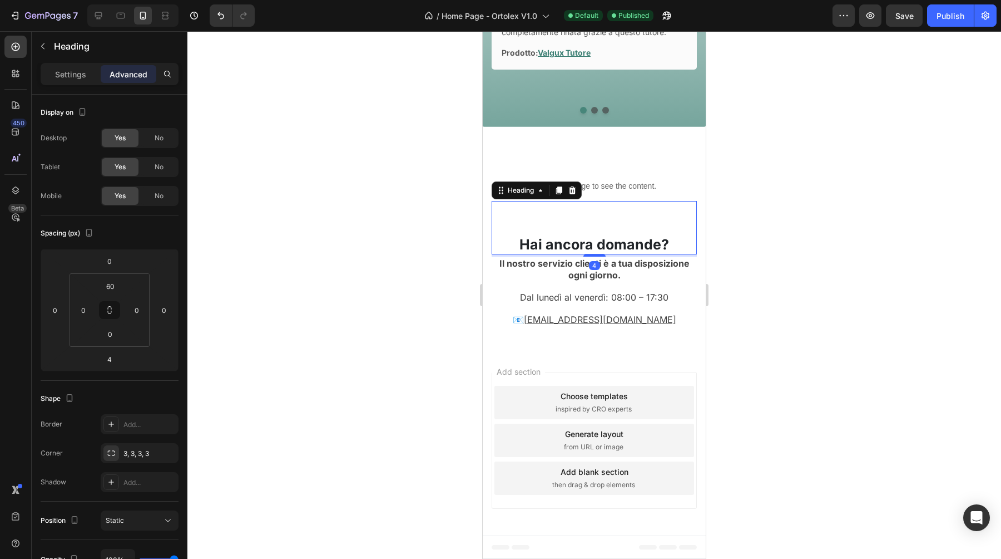
click at [571, 236] on h2 "Hai ancora domande?" at bounding box center [594, 244] width 205 height 21
click at [572, 245] on h2 "Hai ancora domande?" at bounding box center [594, 244] width 205 height 21
click at [572, 245] on p "Hai ancora domande?" at bounding box center [594, 244] width 203 height 18
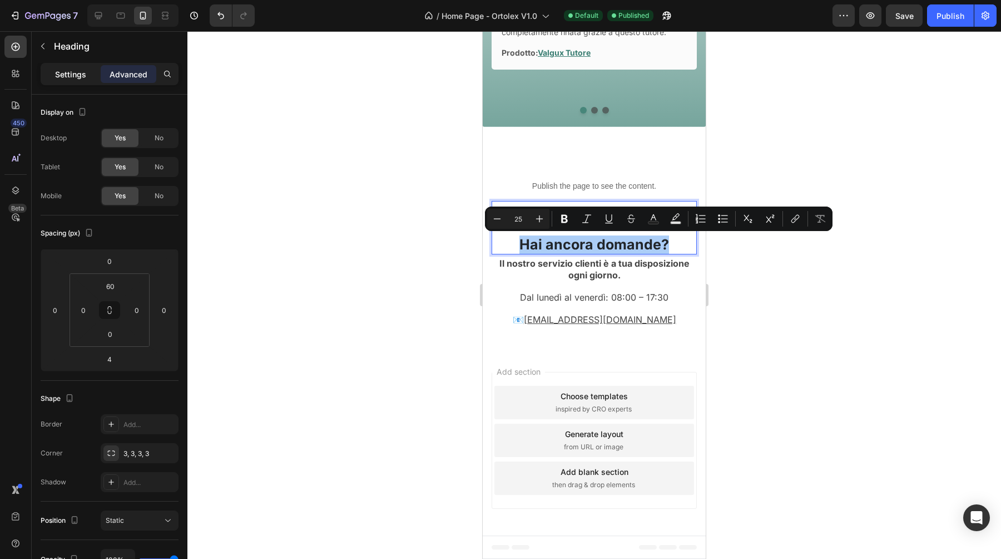
click at [60, 70] on p "Settings" at bounding box center [70, 74] width 31 height 12
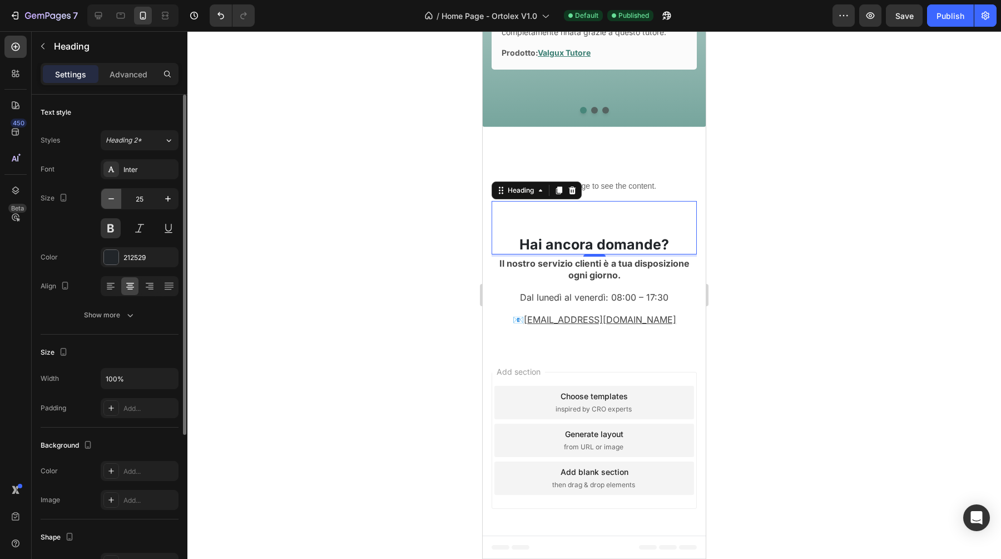
click at [111, 197] on icon "button" at bounding box center [111, 198] width 11 height 11
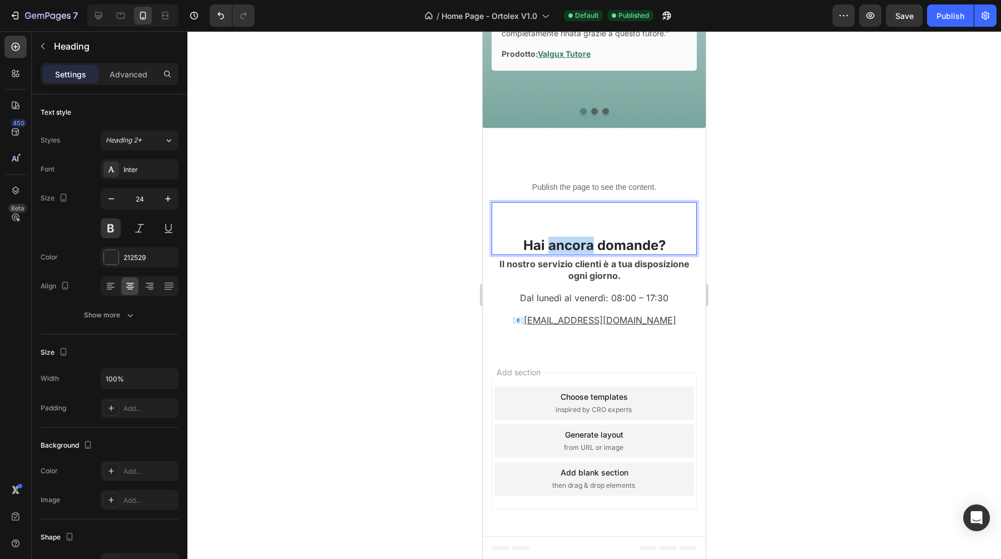
click at [578, 237] on p "Hai ancora domande?" at bounding box center [594, 244] width 203 height 17
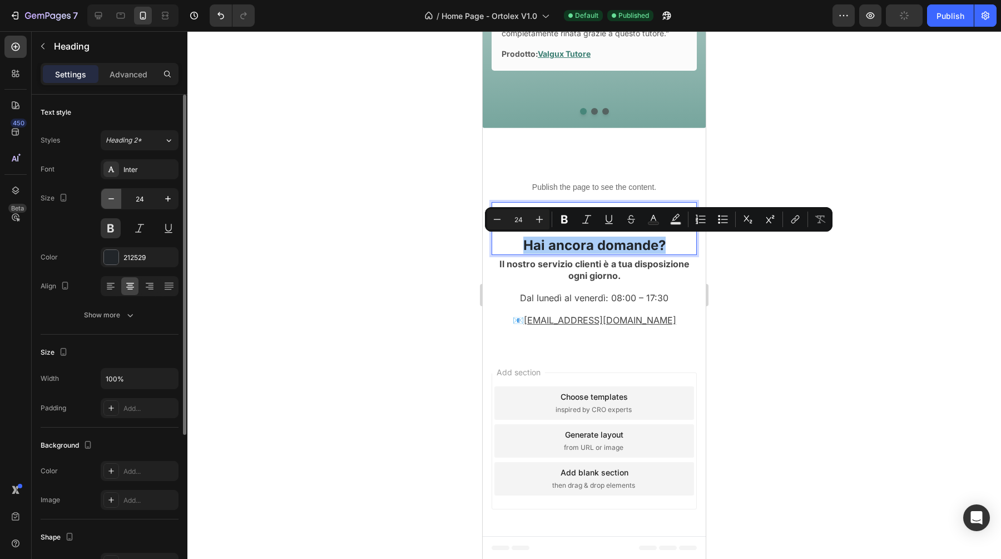
click at [115, 200] on icon "button" at bounding box center [111, 198] width 11 height 11
type input "23"
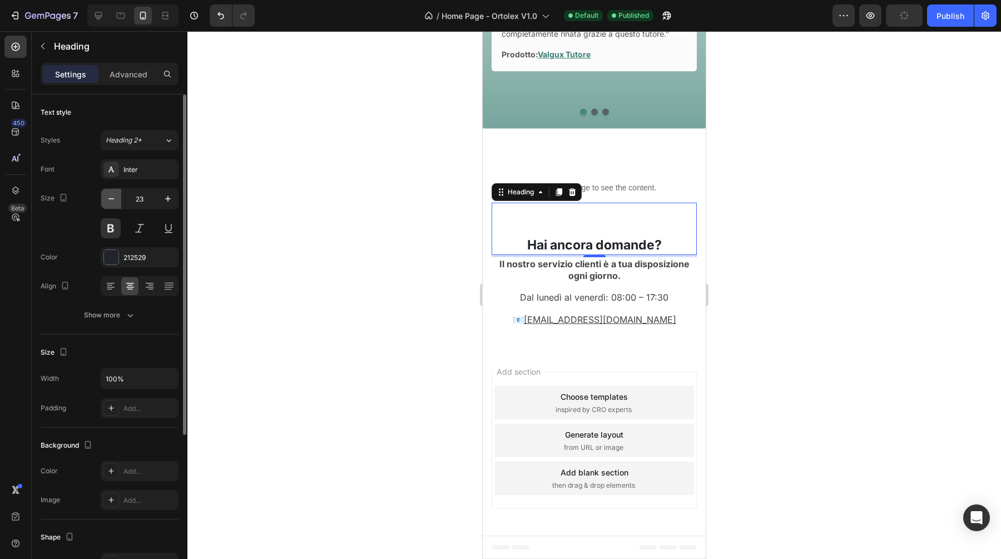
scroll to position [1539, 0]
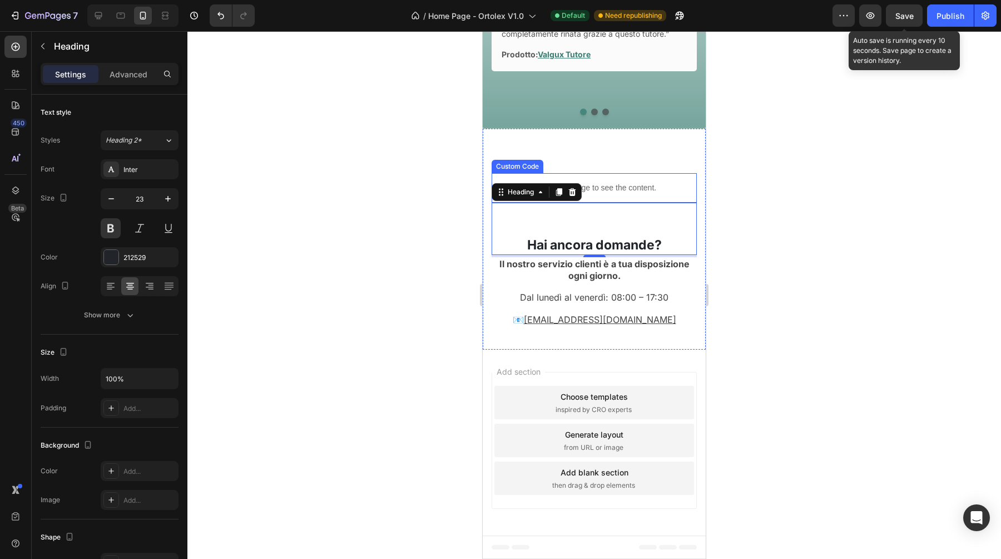
click at [902, 20] on span "Save" at bounding box center [905, 15] width 18 height 9
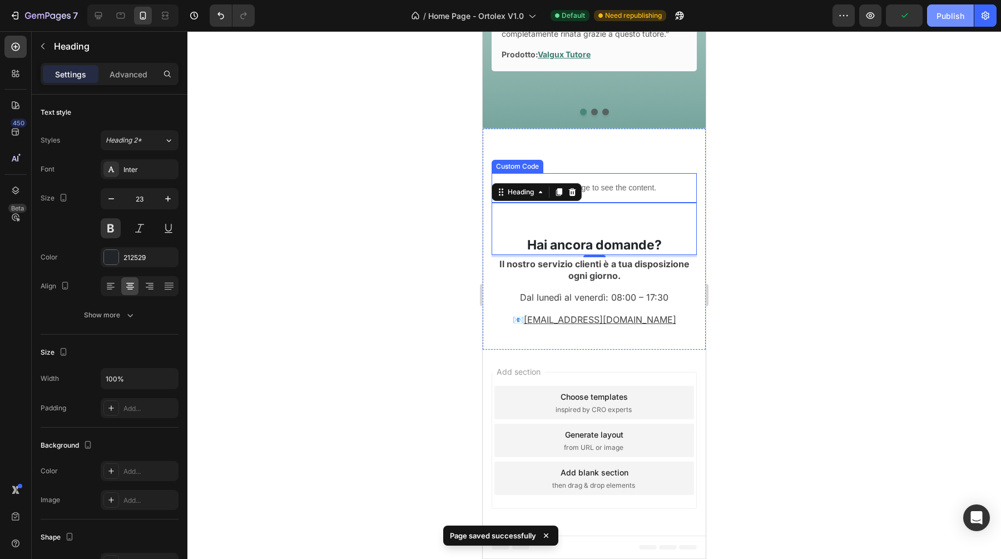
click at [947, 17] on div "Publish" at bounding box center [951, 16] width 28 height 12
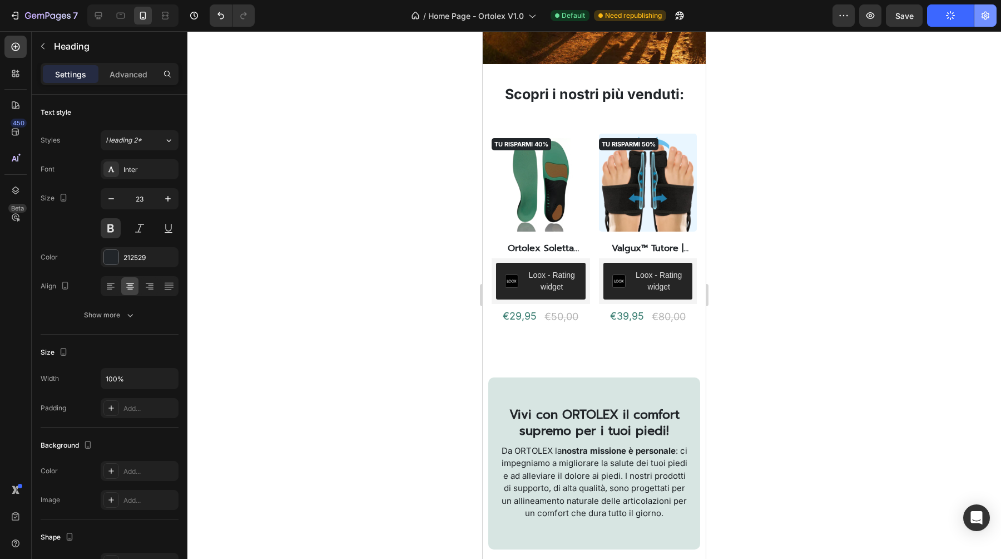
scroll to position [391, 0]
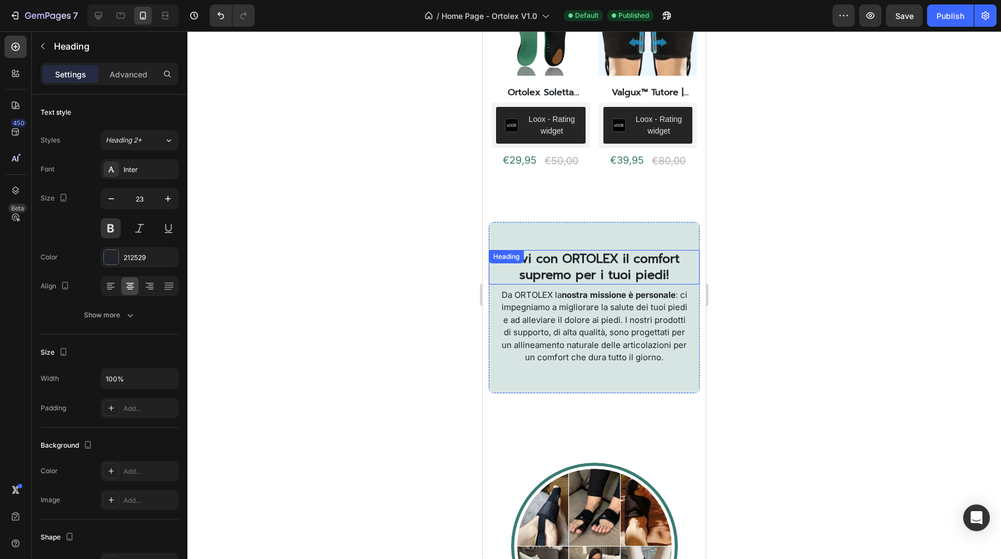
click at [576, 270] on h2 "Vivi con ORTOLEX il comfort supremo per i tuoi piedi!" at bounding box center [594, 267] width 193 height 34
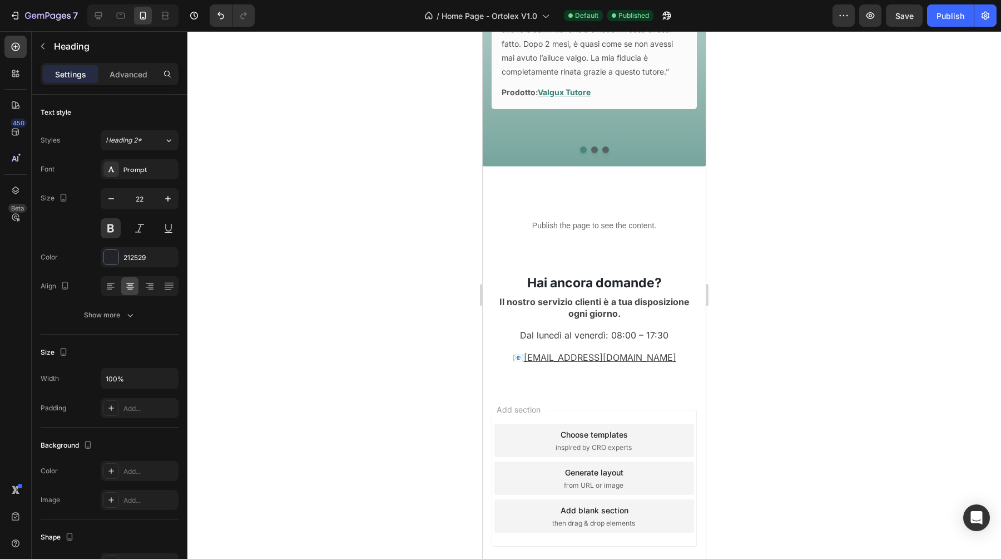
scroll to position [1488, 0]
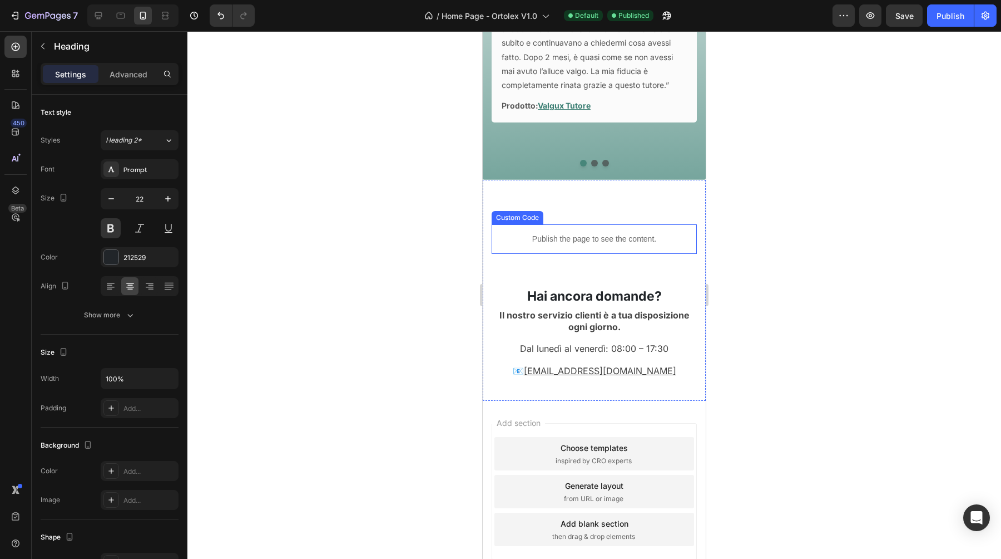
click at [598, 235] on p "Publish the page to see the content." at bounding box center [594, 239] width 205 height 12
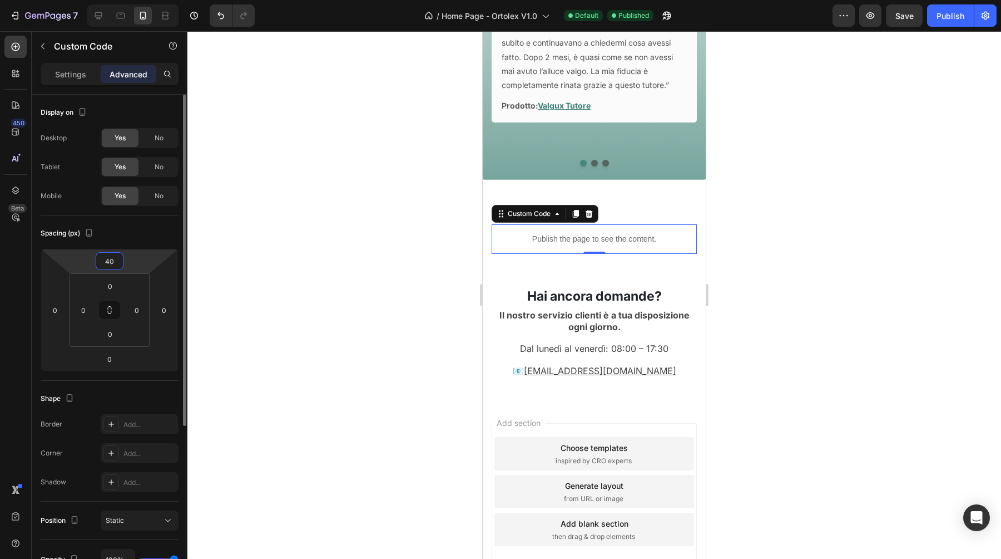
click at [114, 254] on input "40" at bounding box center [109, 261] width 22 height 17
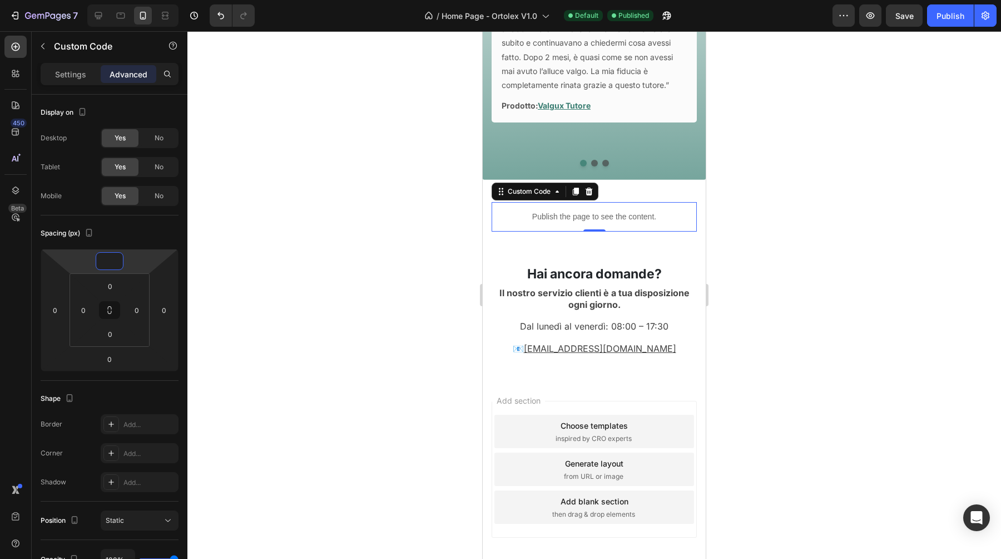
type input "0"
click at [435, 270] on div at bounding box center [594, 294] width 814 height 527
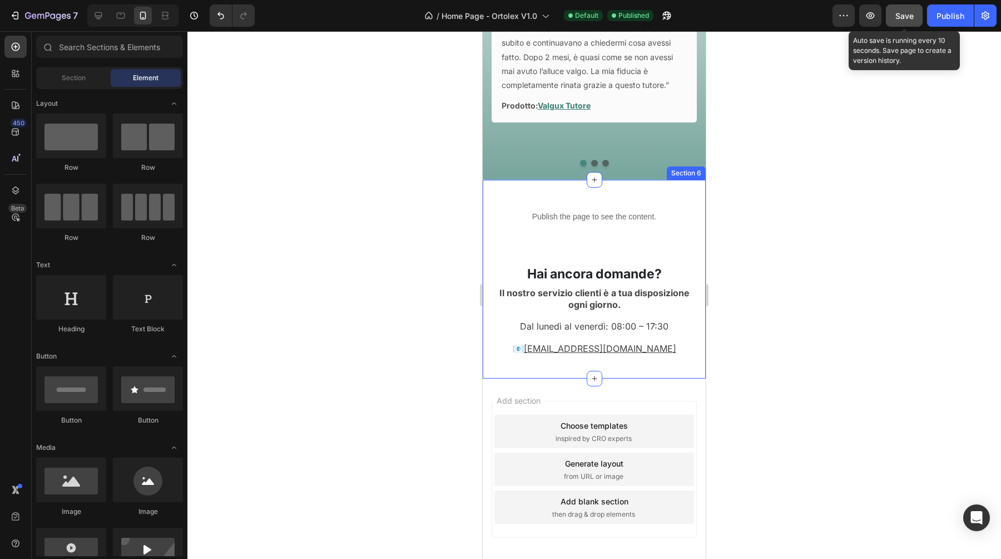
click at [889, 26] on button "Save" at bounding box center [904, 15] width 37 height 22
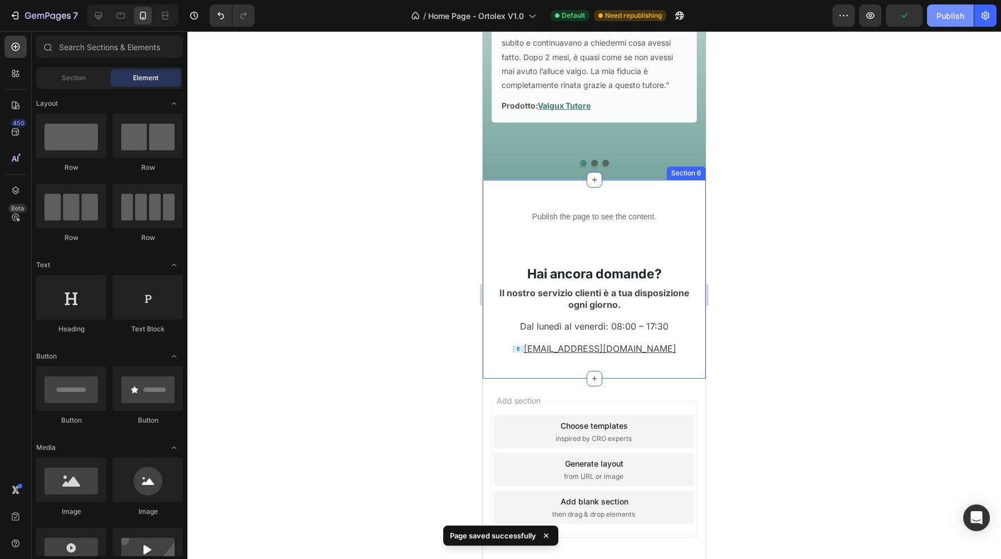
click at [956, 18] on div "Publish" at bounding box center [951, 16] width 28 height 12
click at [101, 14] on icon at bounding box center [98, 15] width 11 height 11
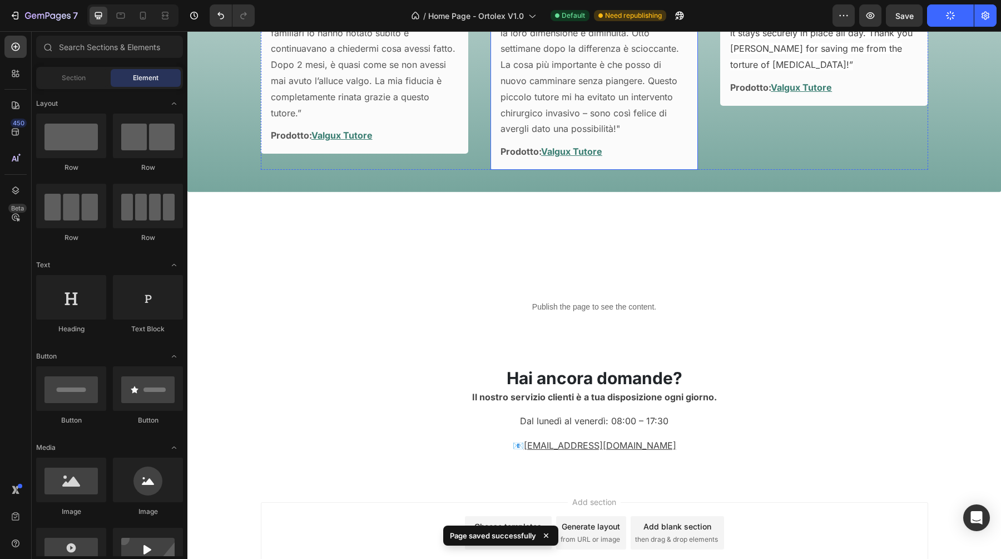
scroll to position [1581, 0]
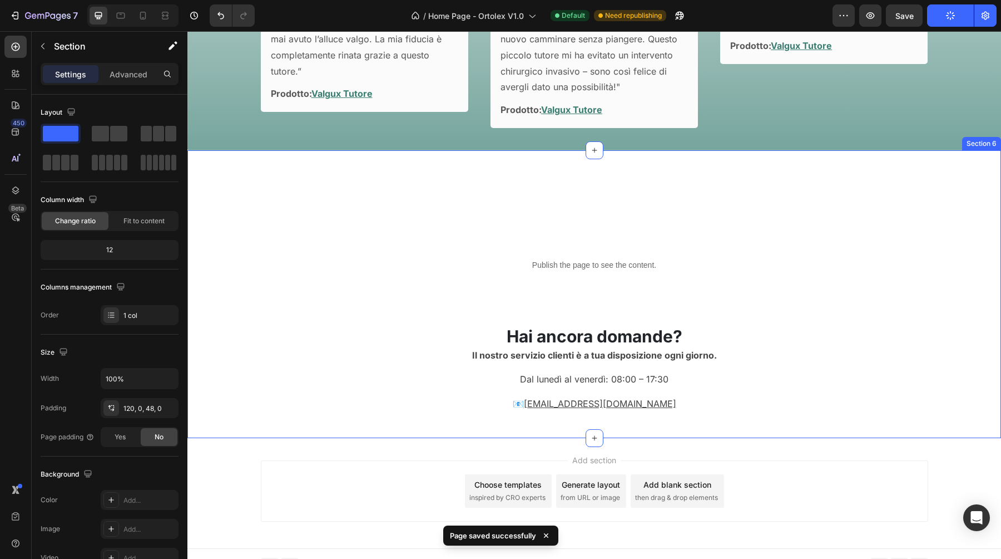
click at [595, 234] on div "Publish the page to see the content. Custom Code Hai ancora domande? Heading Il…" at bounding box center [594, 314] width 814 height 194
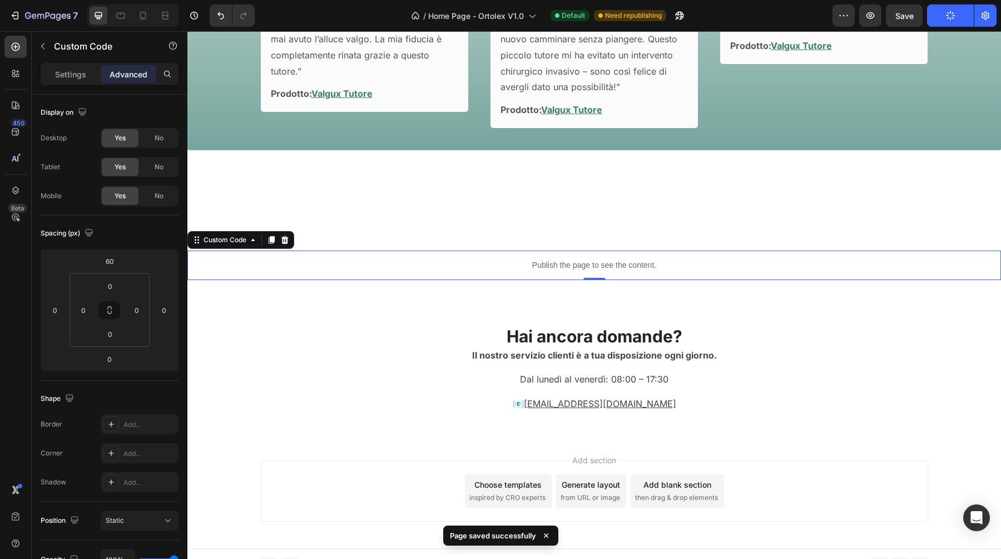
click at [569, 263] on p "Publish the page to see the content." at bounding box center [594, 265] width 814 height 12
click at [108, 261] on input "60" at bounding box center [109, 261] width 22 height 17
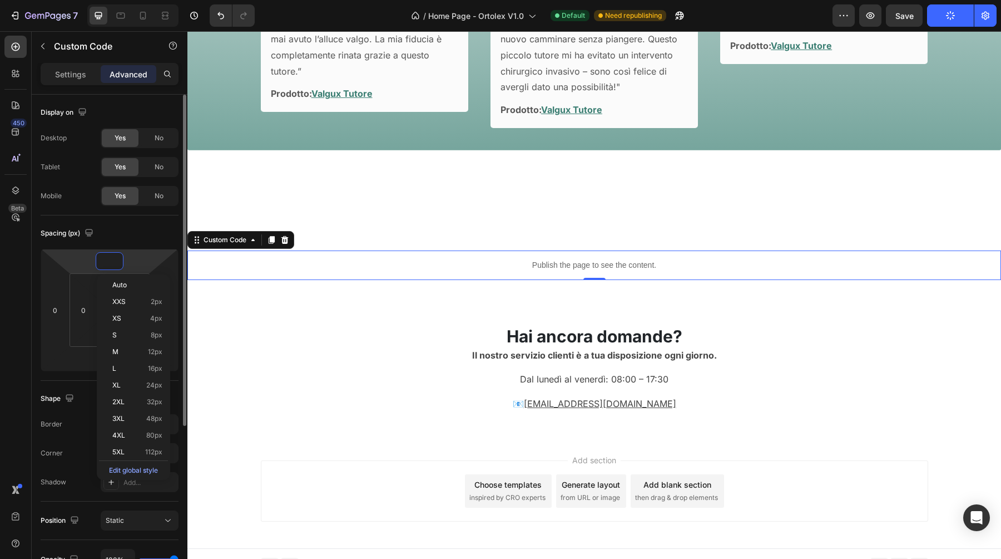
scroll to position [1560, 0]
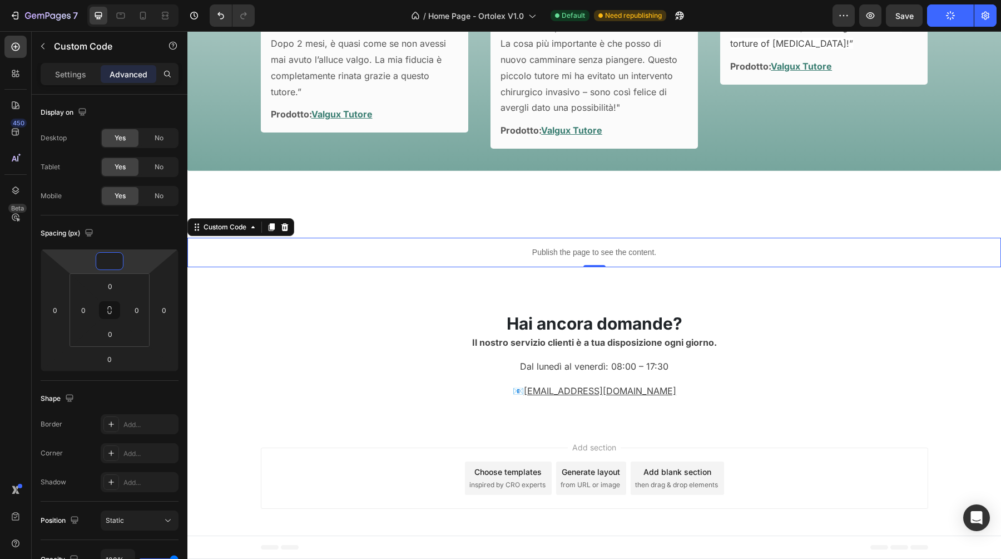
type input "0"
click at [351, 254] on p "Publish the page to see the content." at bounding box center [594, 252] width 814 height 12
click at [141, 14] on icon at bounding box center [142, 15] width 11 height 11
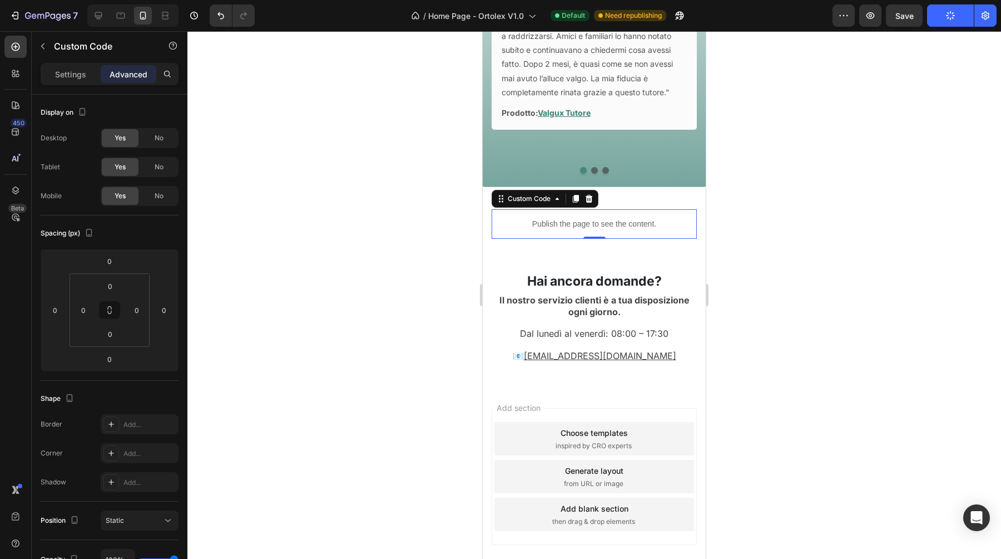
scroll to position [1501, 0]
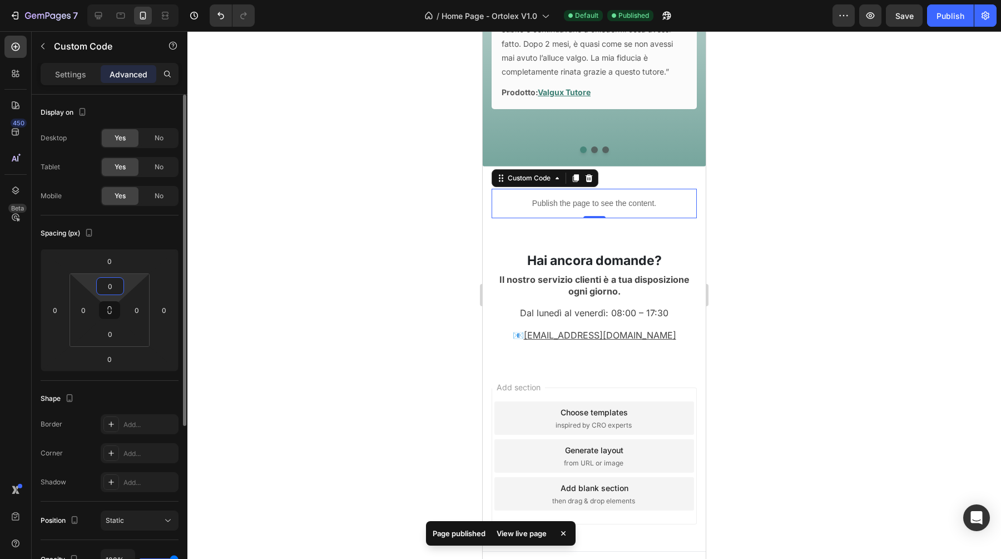
click at [112, 284] on input "0" at bounding box center [110, 286] width 22 height 17
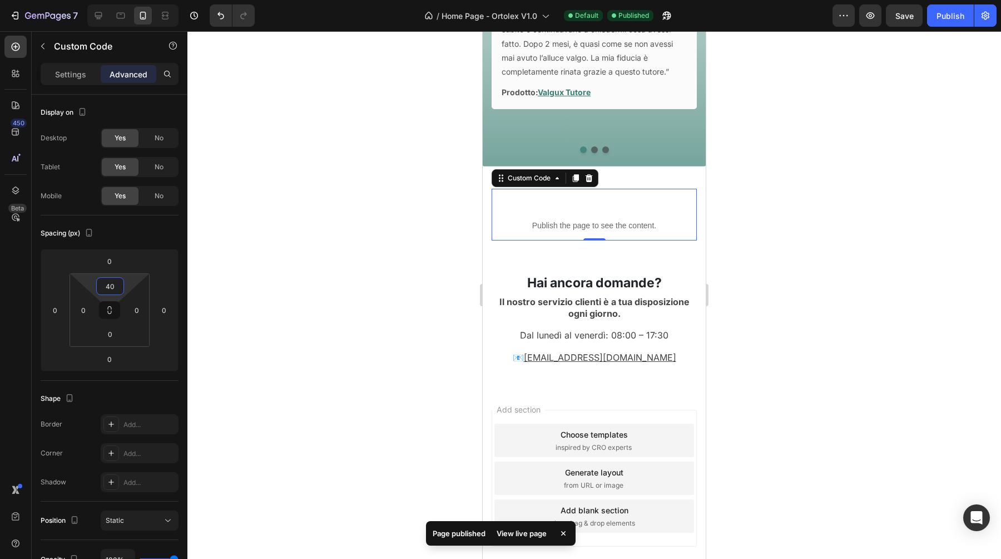
type input "40"
click at [407, 225] on div at bounding box center [594, 294] width 814 height 527
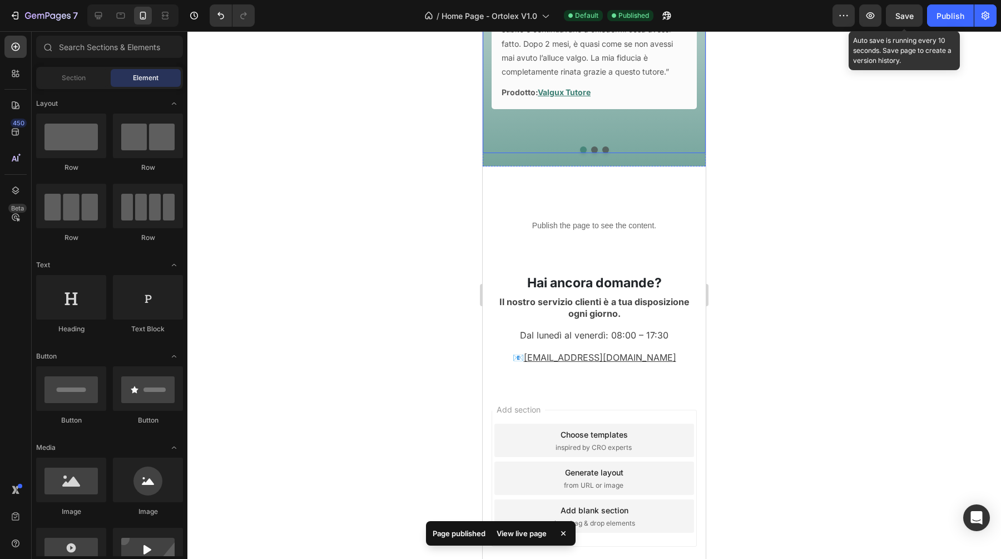
click at [898, 18] on span "Save" at bounding box center [905, 15] width 18 height 9
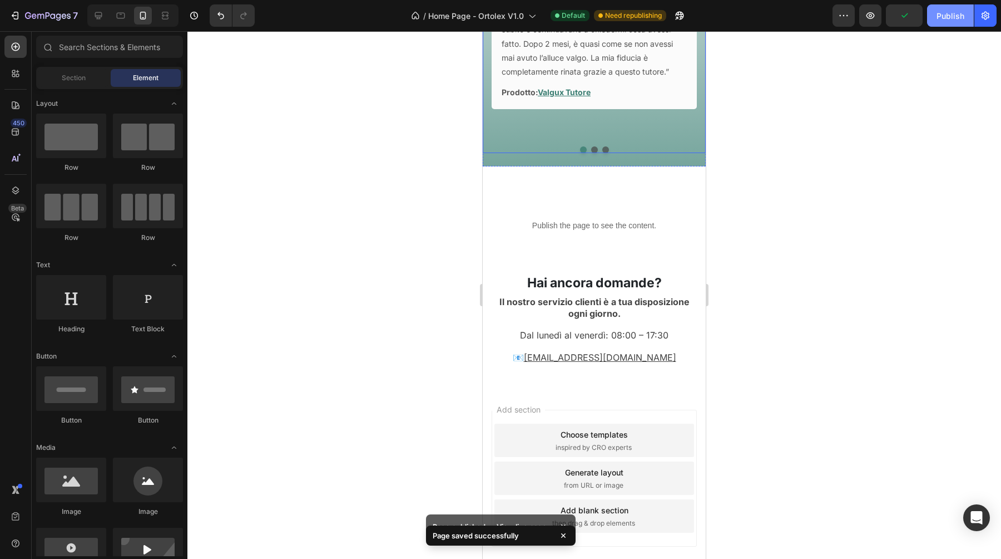
click at [948, 21] on div "Publish" at bounding box center [951, 16] width 28 height 12
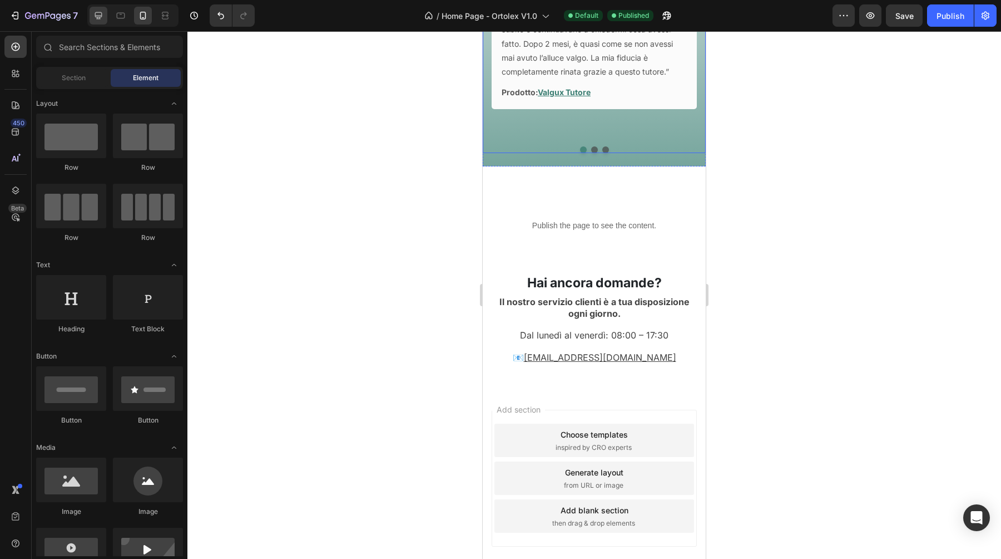
click at [94, 10] on icon at bounding box center [98, 15] width 11 height 11
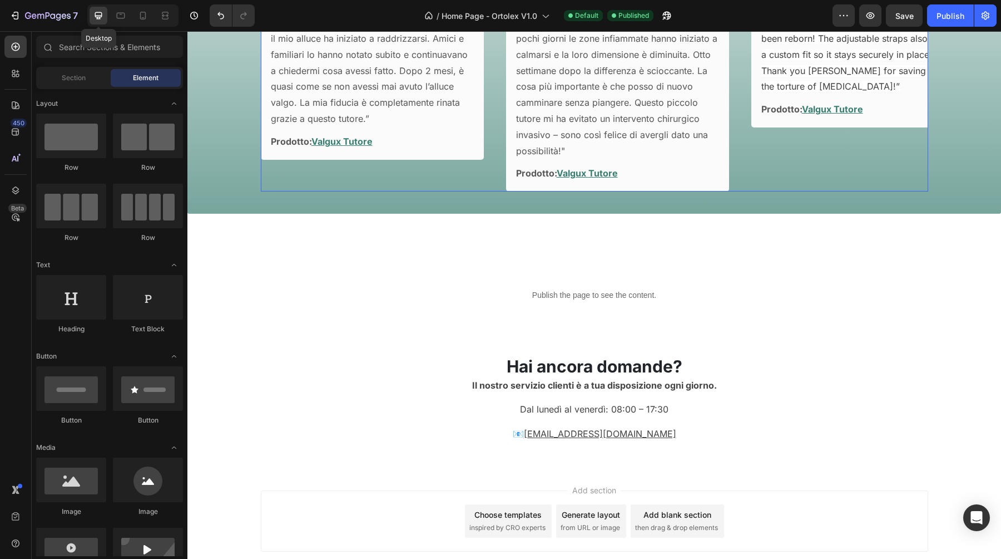
scroll to position [1485, 0]
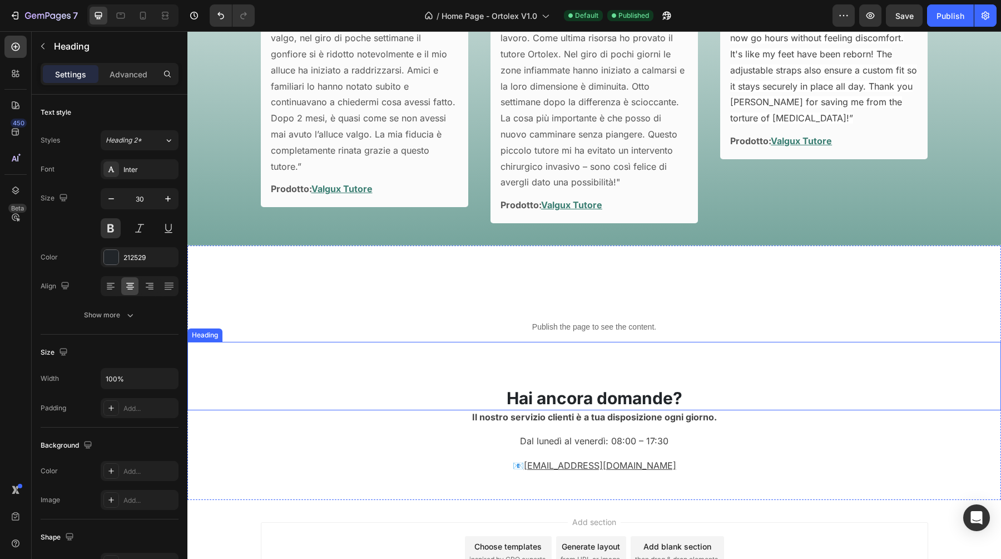
click at [602, 397] on h2 "Hai ancora domande?" at bounding box center [594, 398] width 814 height 24
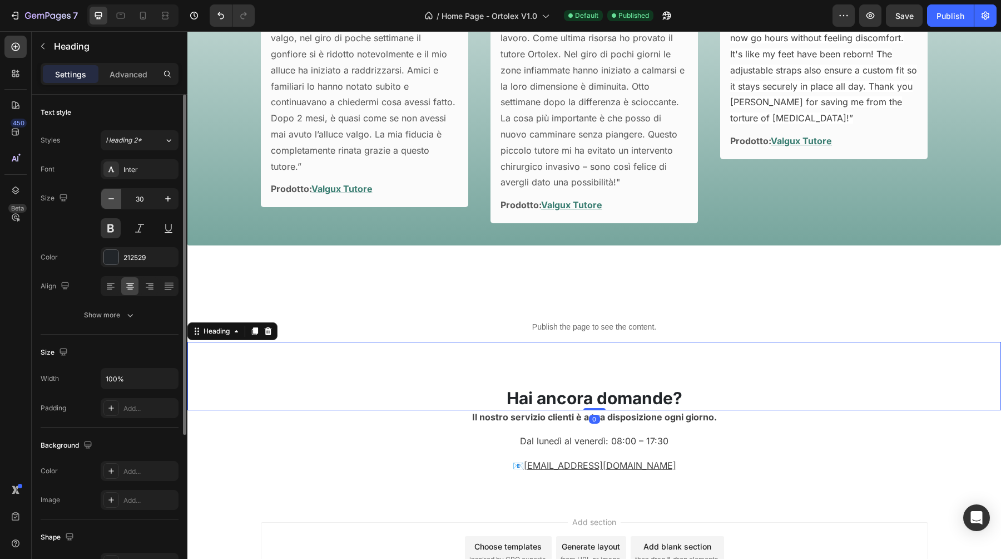
click at [111, 201] on icon "button" at bounding box center [111, 198] width 11 height 11
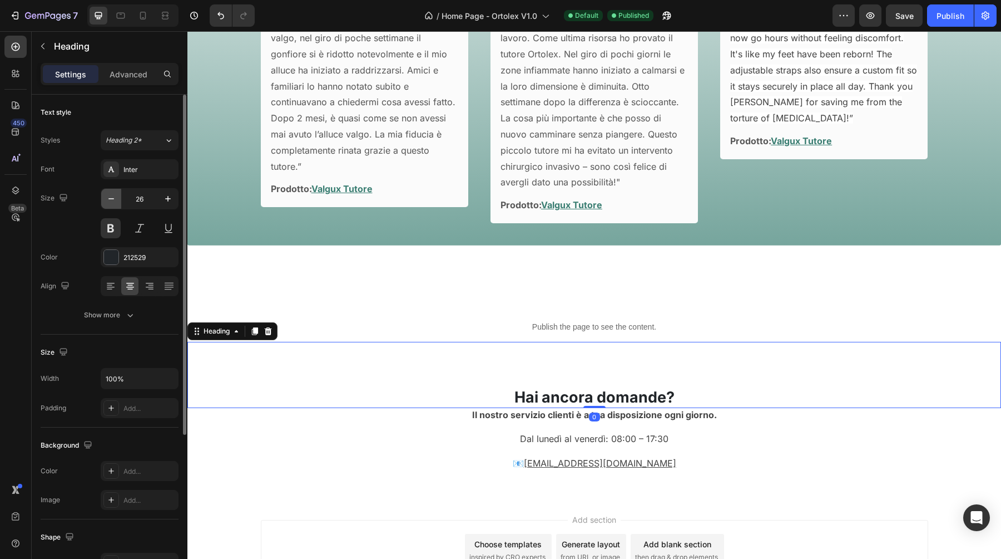
click at [111, 201] on icon "button" at bounding box center [111, 198] width 11 height 11
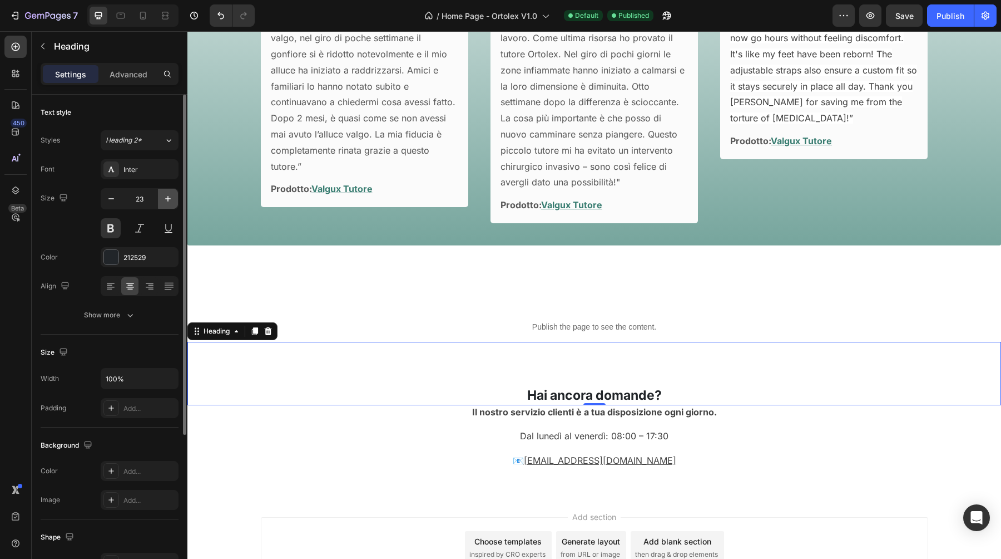
click at [168, 200] on icon "button" at bounding box center [167, 198] width 11 height 11
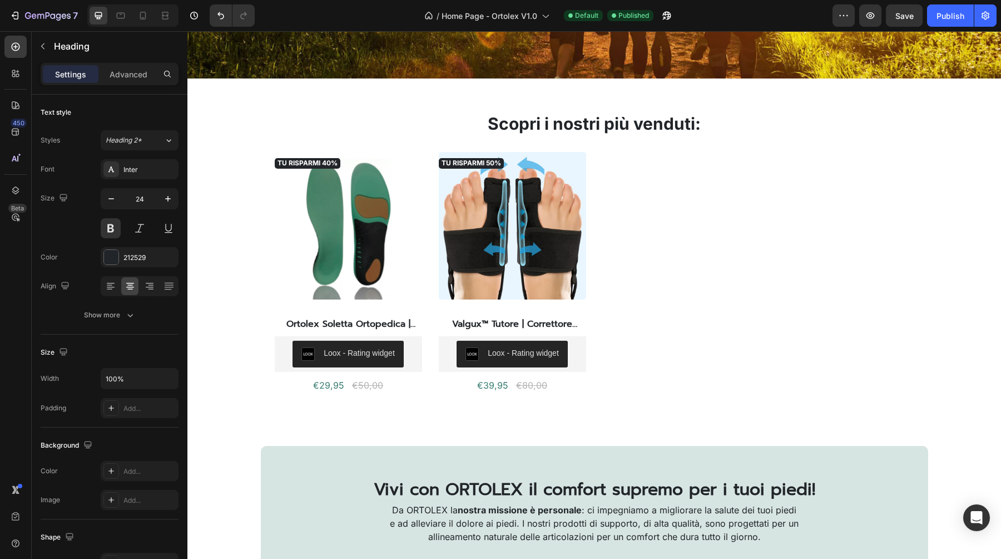
scroll to position [255, 0]
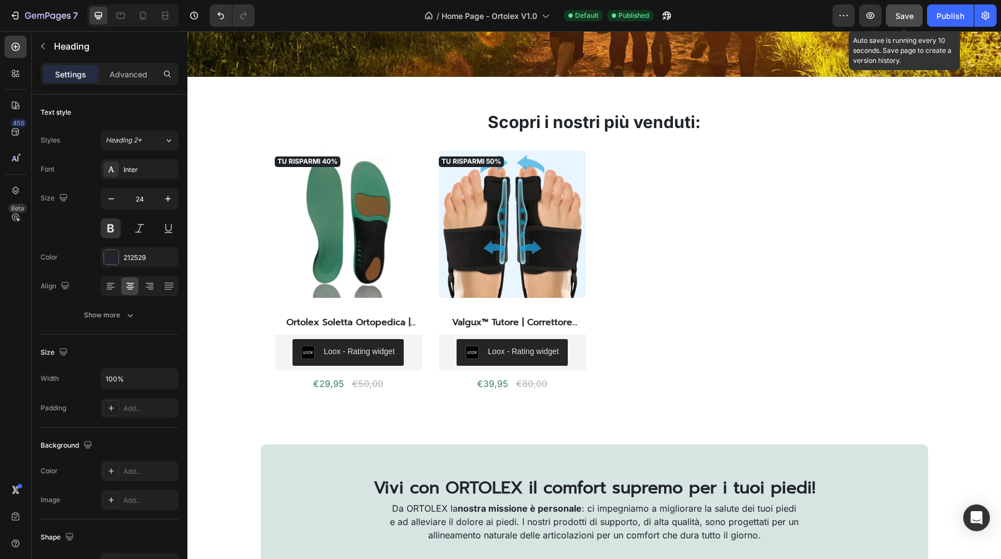
click at [914, 21] on button "Save" at bounding box center [904, 15] width 37 height 22
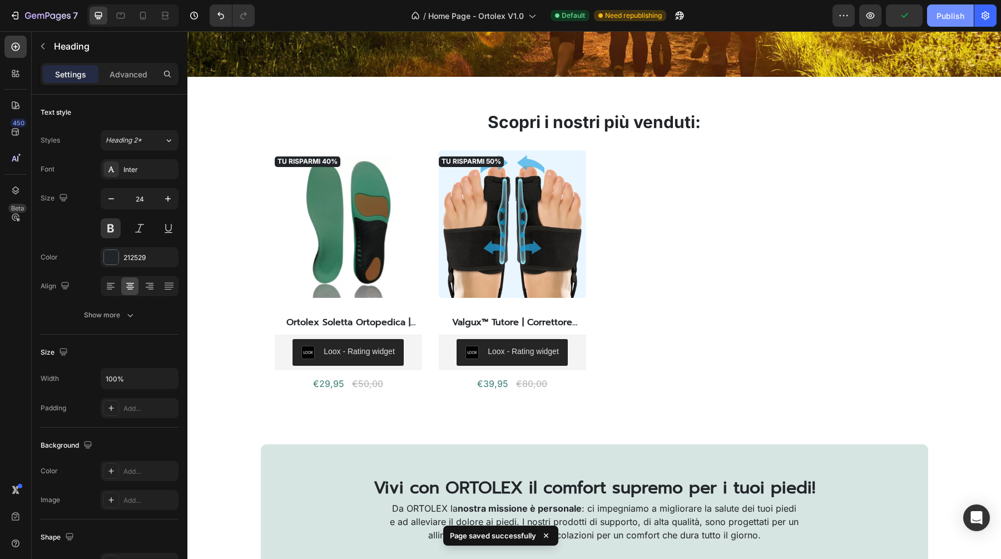
click at [947, 24] on button "Publish" at bounding box center [950, 15] width 47 height 22
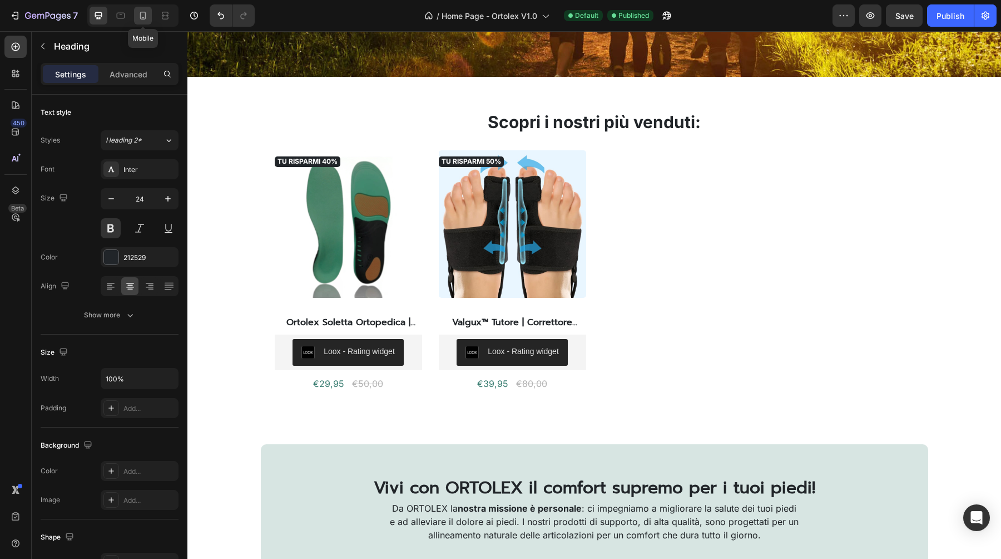
click at [146, 18] on icon at bounding box center [142, 15] width 11 height 11
type input "23"
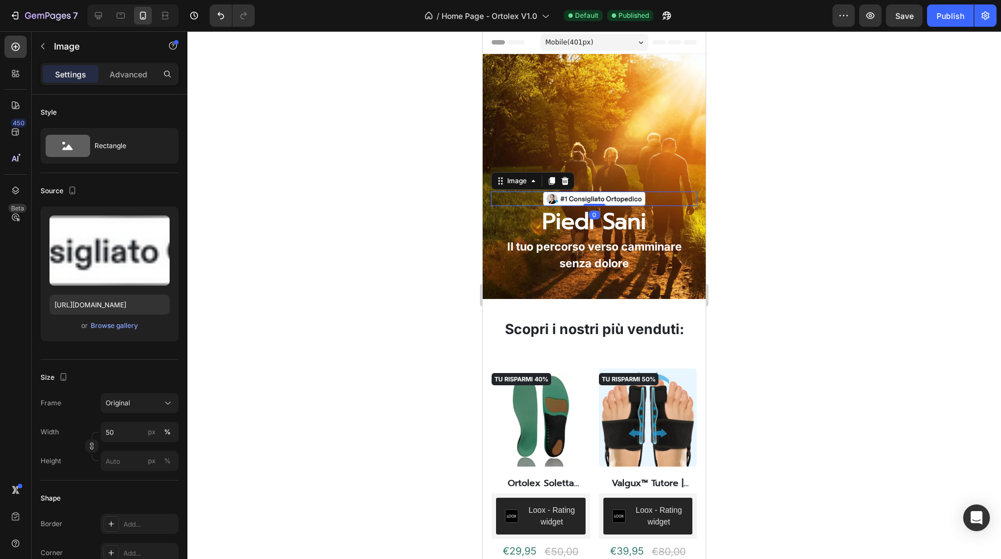
click at [580, 194] on img at bounding box center [594, 198] width 103 height 14
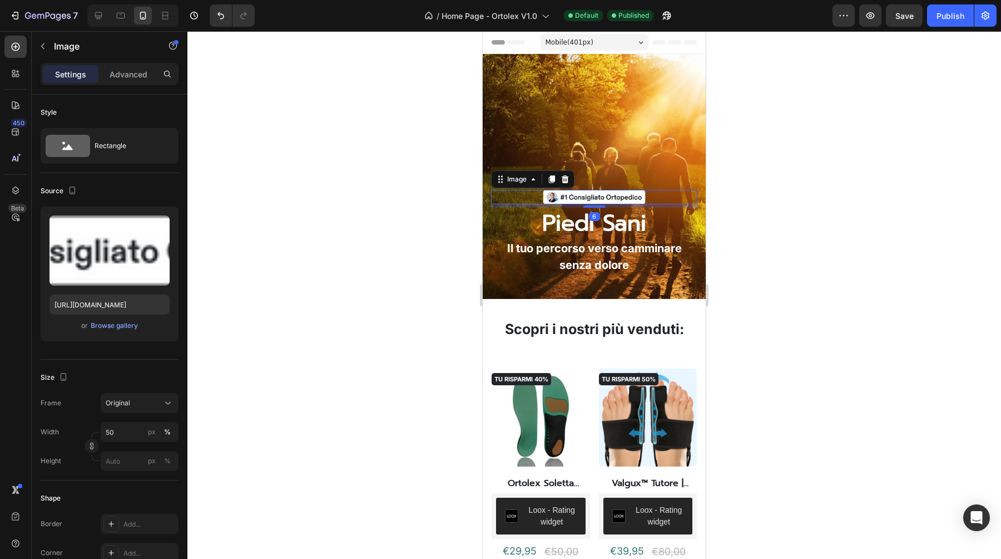
click at [593, 208] on div "Image 6 Piedi Sani Heading Il tuo percorso verso camminare senza dolore Text bl…" at bounding box center [594, 251] width 206 height 123
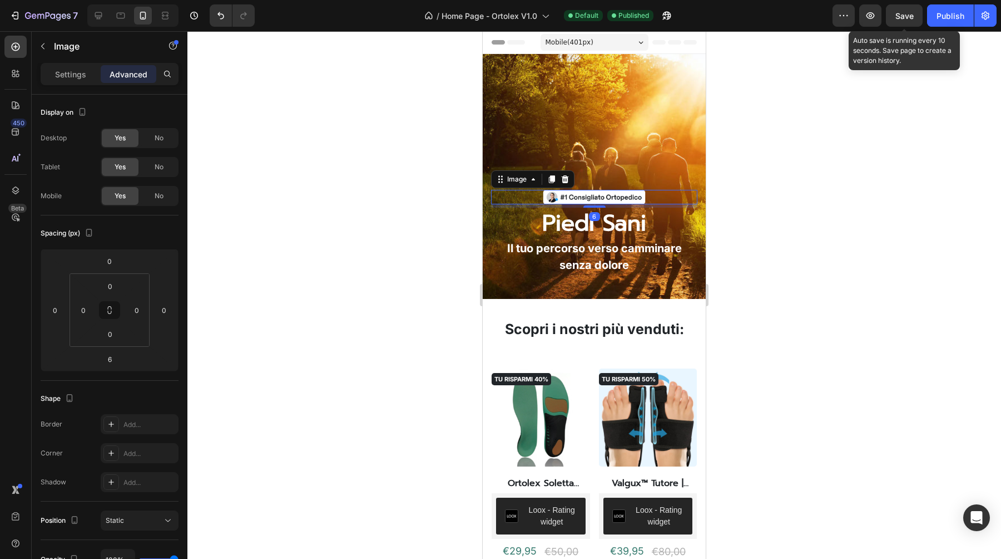
click at [901, 17] on span "Save" at bounding box center [905, 15] width 18 height 9
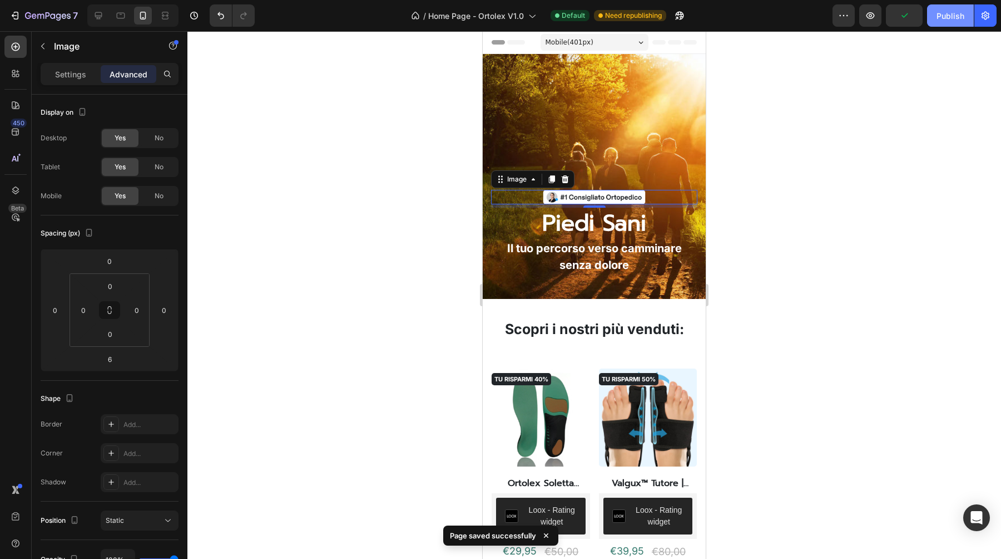
click at [949, 19] on div "Publish" at bounding box center [951, 16] width 28 height 12
